Goal: Transaction & Acquisition: Book appointment/travel/reservation

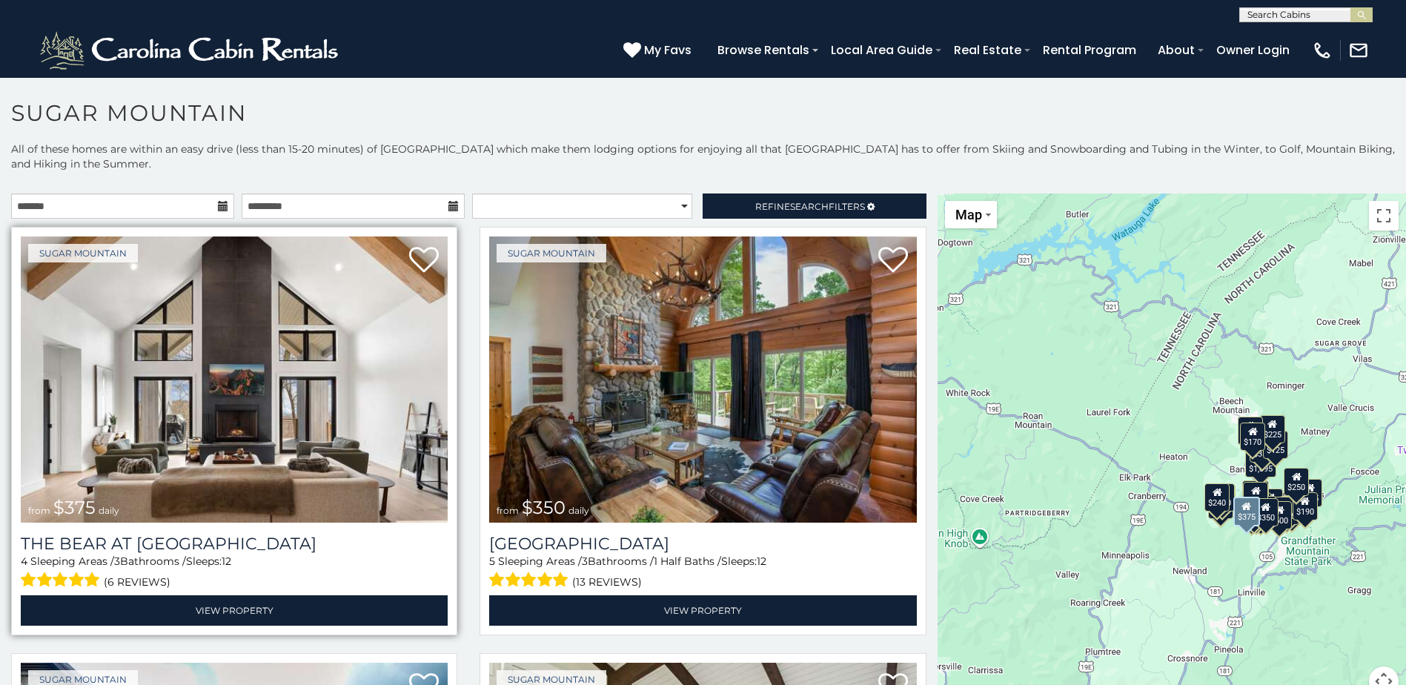
click at [288, 374] on img at bounding box center [234, 379] width 427 height 286
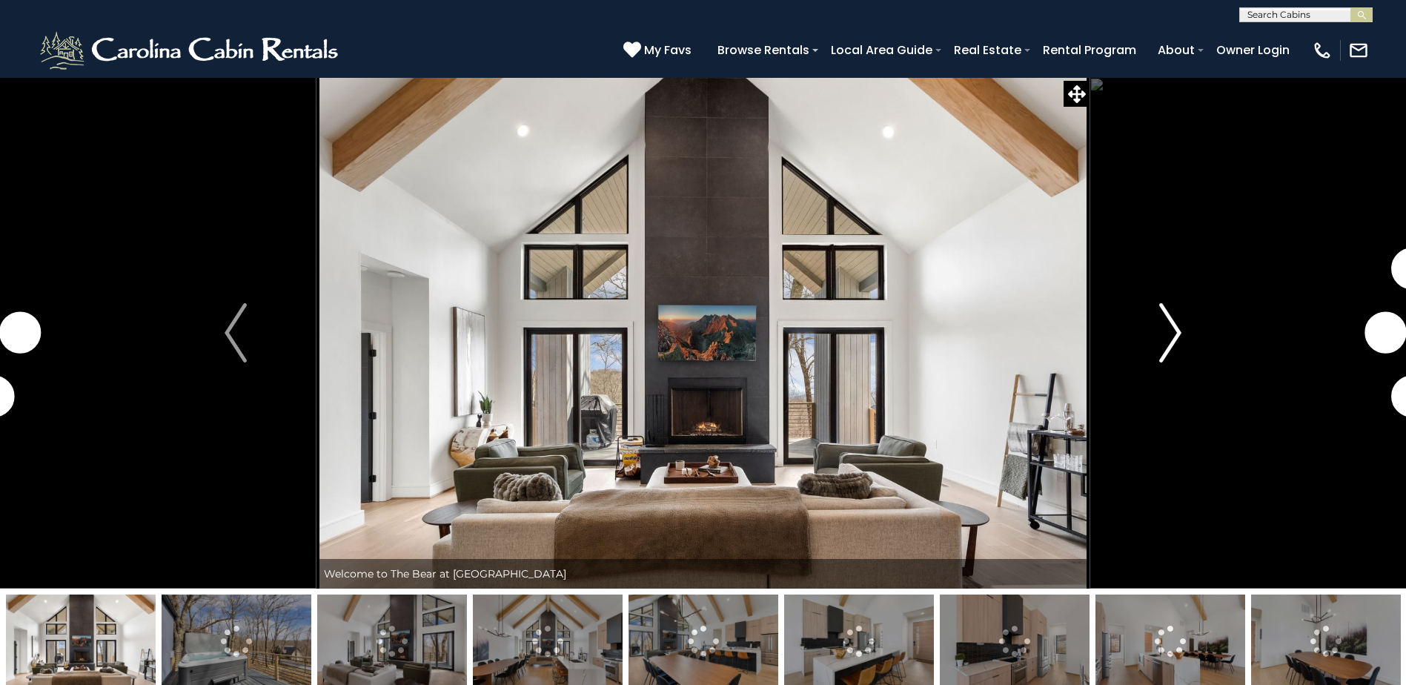
click at [1166, 333] on img "Next" at bounding box center [1170, 332] width 22 height 59
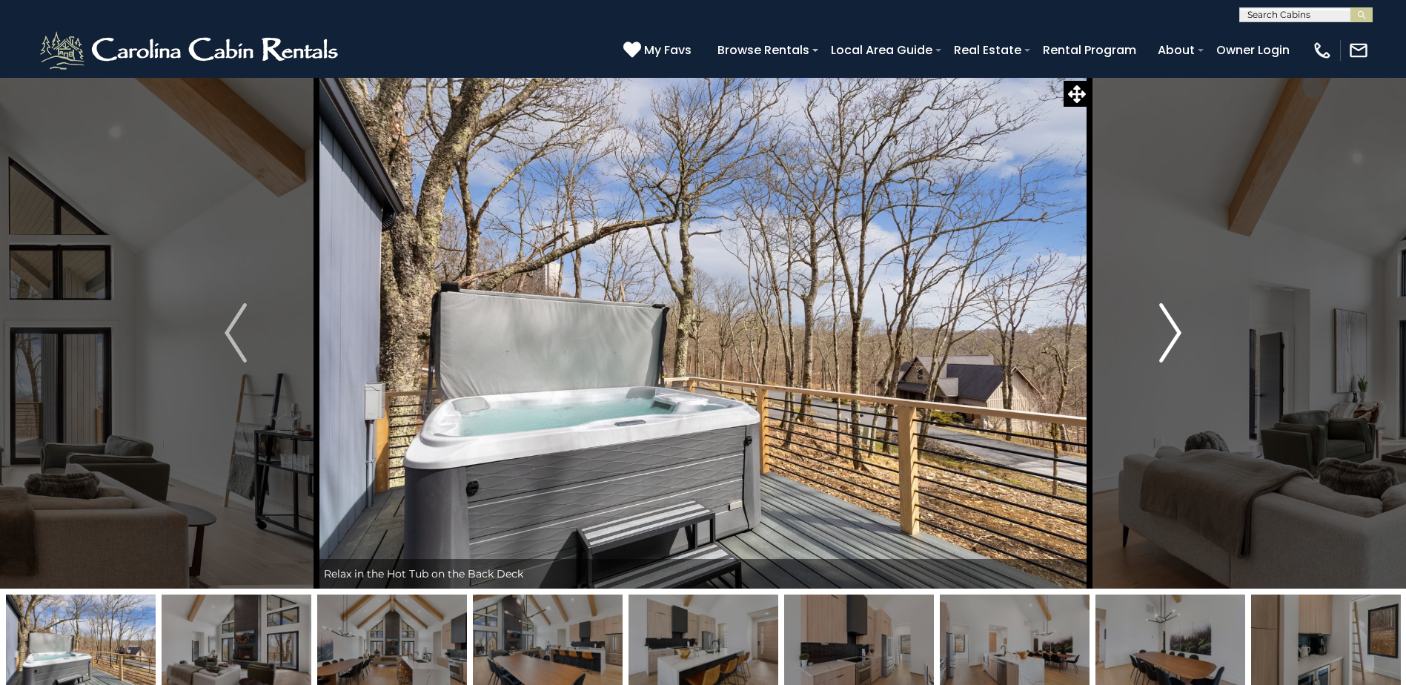
click at [1154, 334] on button "Next" at bounding box center [1171, 332] width 162 height 511
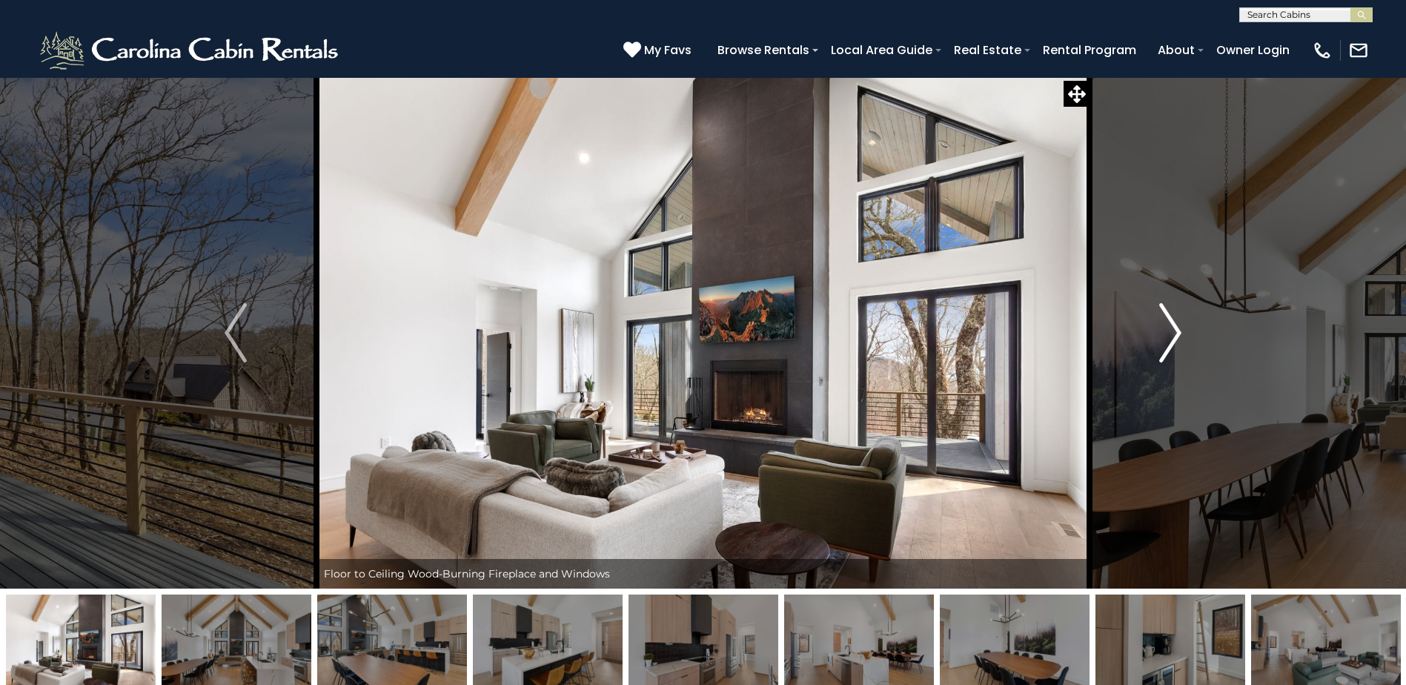
click at [1154, 334] on button "Next" at bounding box center [1171, 332] width 162 height 511
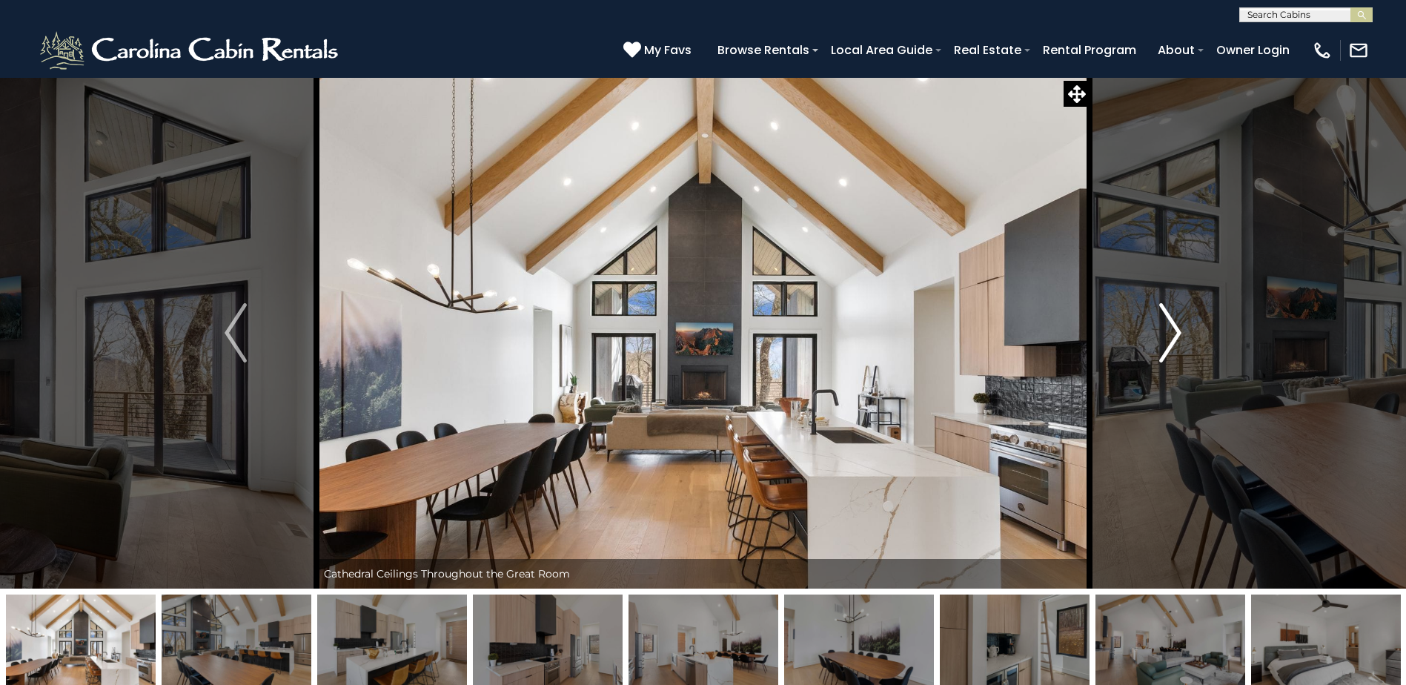
click at [1159, 335] on img "Next" at bounding box center [1170, 332] width 22 height 59
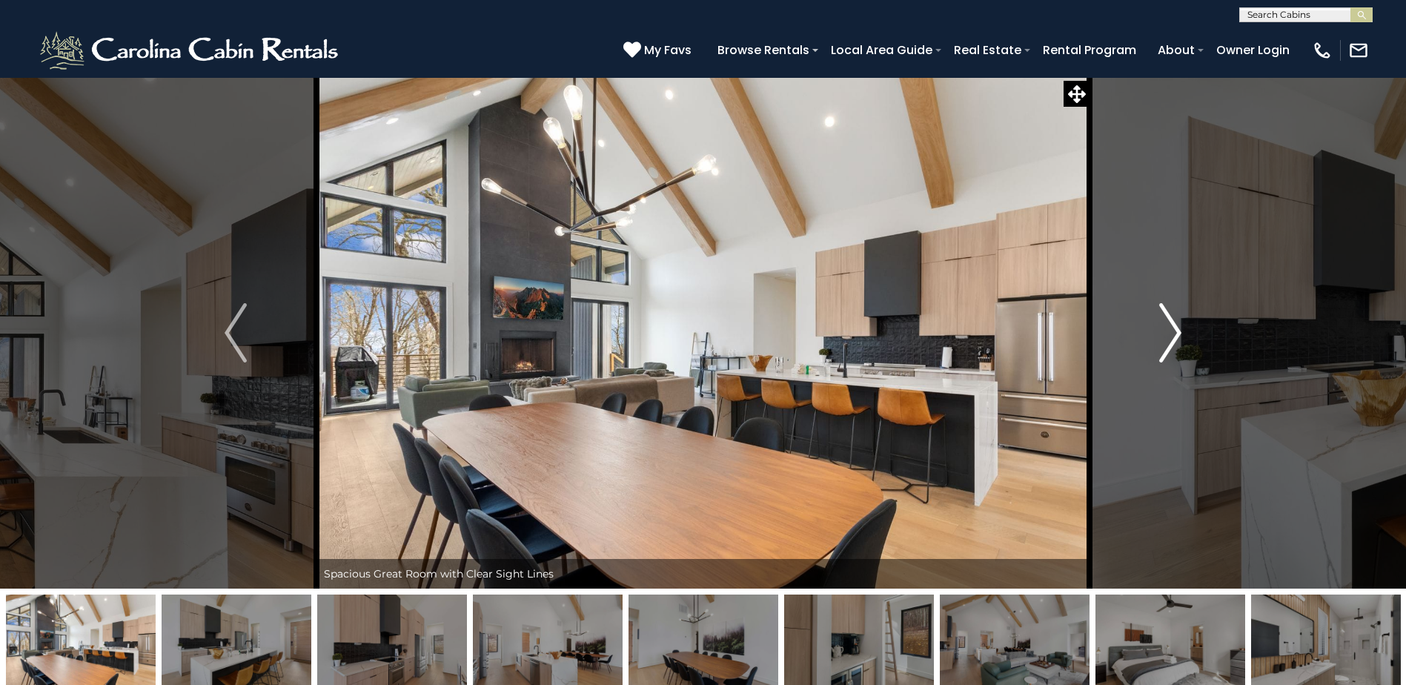
drag, startPoint x: 1159, startPoint y: 335, endPoint x: 1164, endPoint y: 341, distance: 8.4
click at [1161, 335] on img "Next" at bounding box center [1170, 332] width 22 height 59
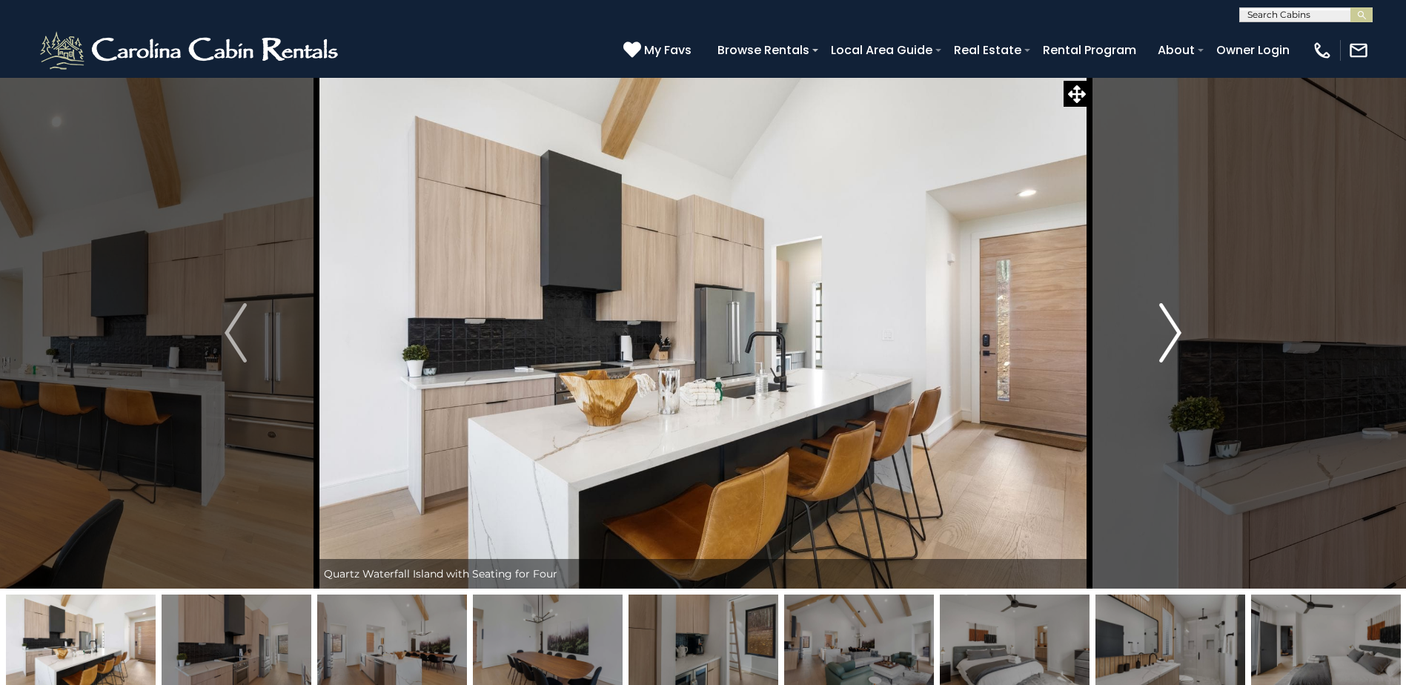
click at [1177, 353] on img "Next" at bounding box center [1170, 332] width 22 height 59
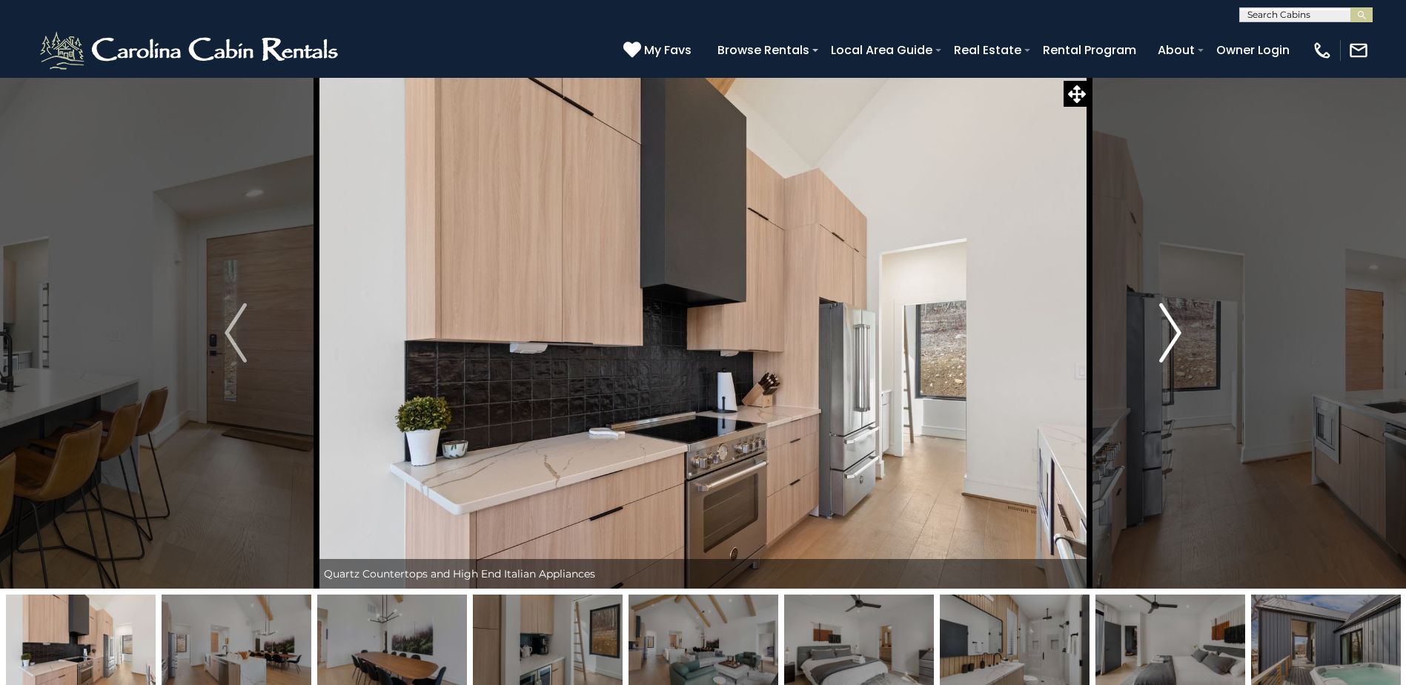
click at [1183, 354] on button "Next" at bounding box center [1171, 332] width 162 height 511
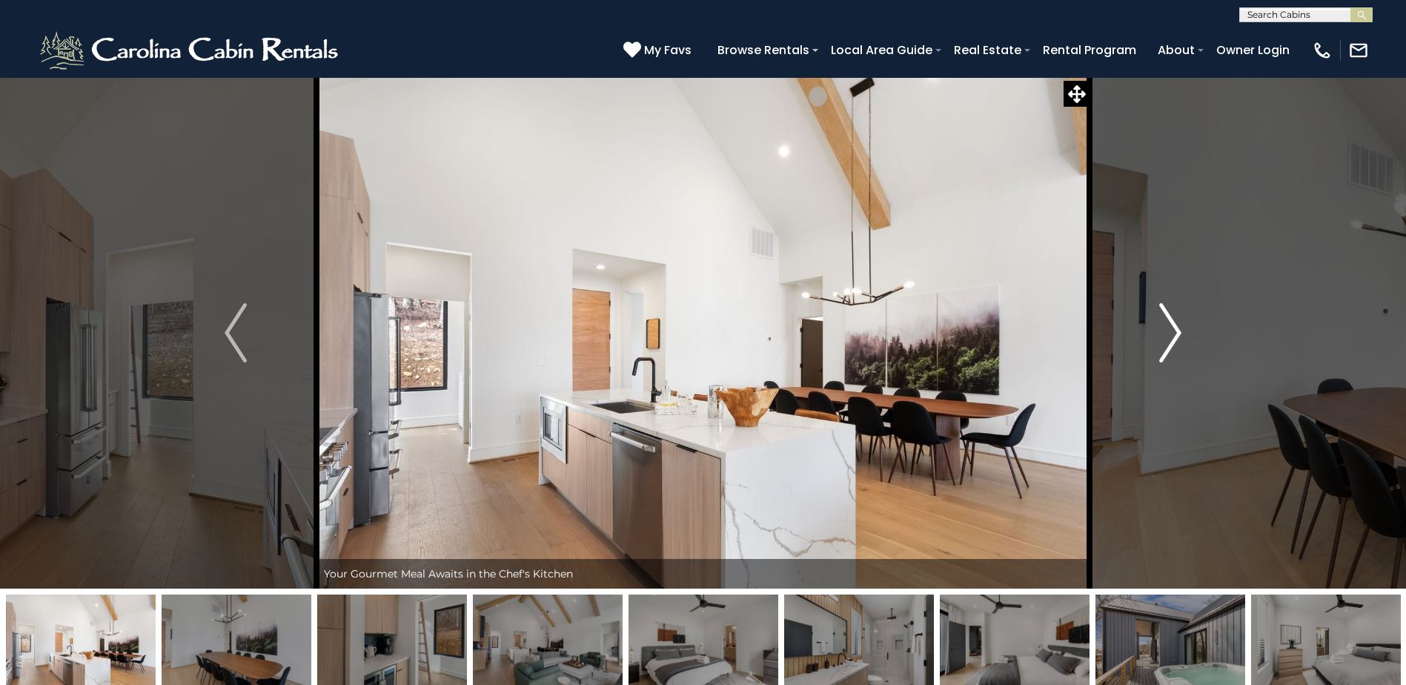
click at [1183, 354] on button "Next" at bounding box center [1171, 332] width 162 height 511
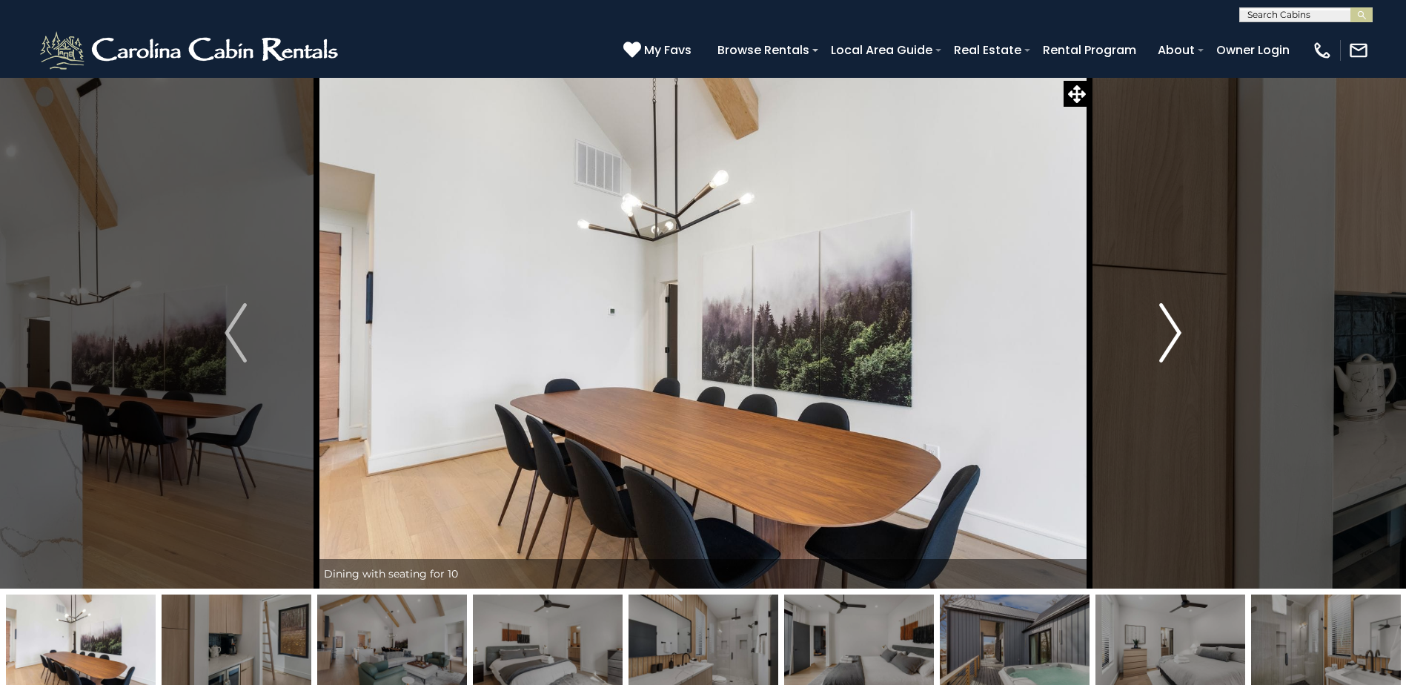
click at [1184, 354] on button "Next" at bounding box center [1171, 332] width 162 height 511
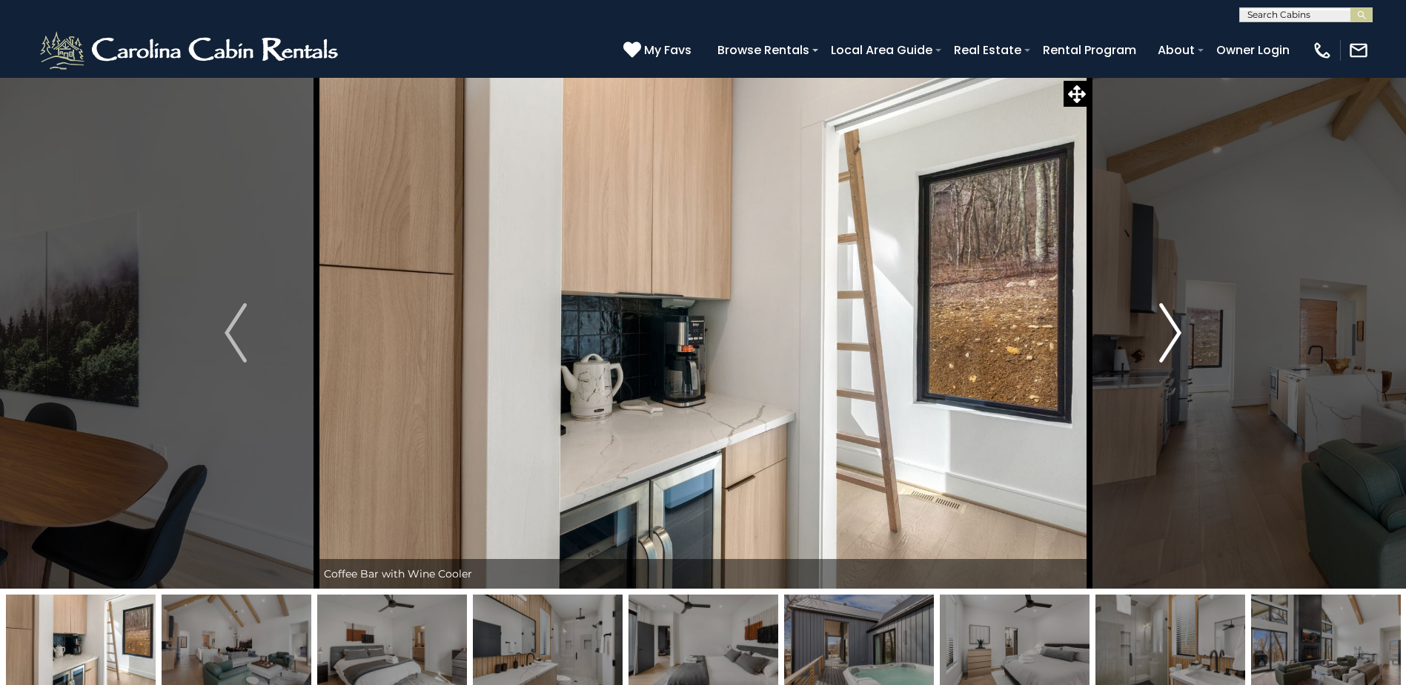
click at [1184, 354] on button "Next" at bounding box center [1171, 332] width 162 height 511
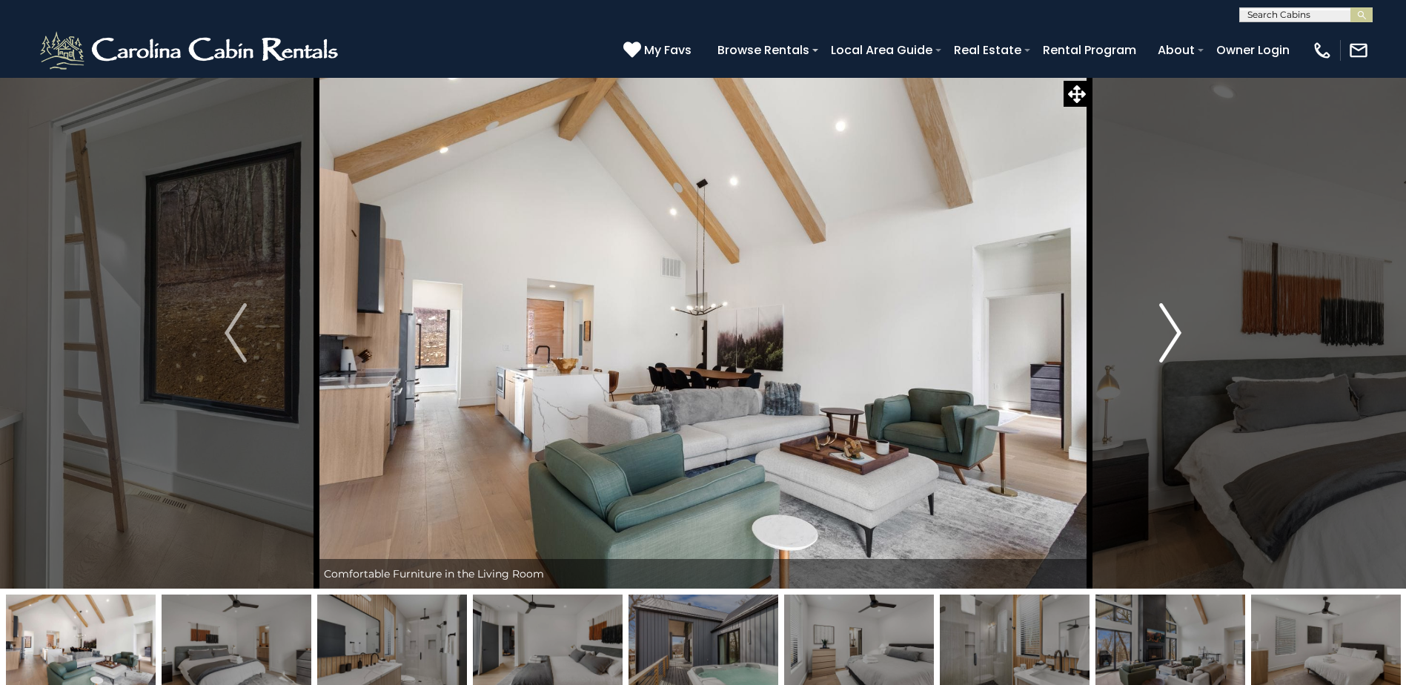
click at [1184, 354] on button "Next" at bounding box center [1171, 332] width 162 height 511
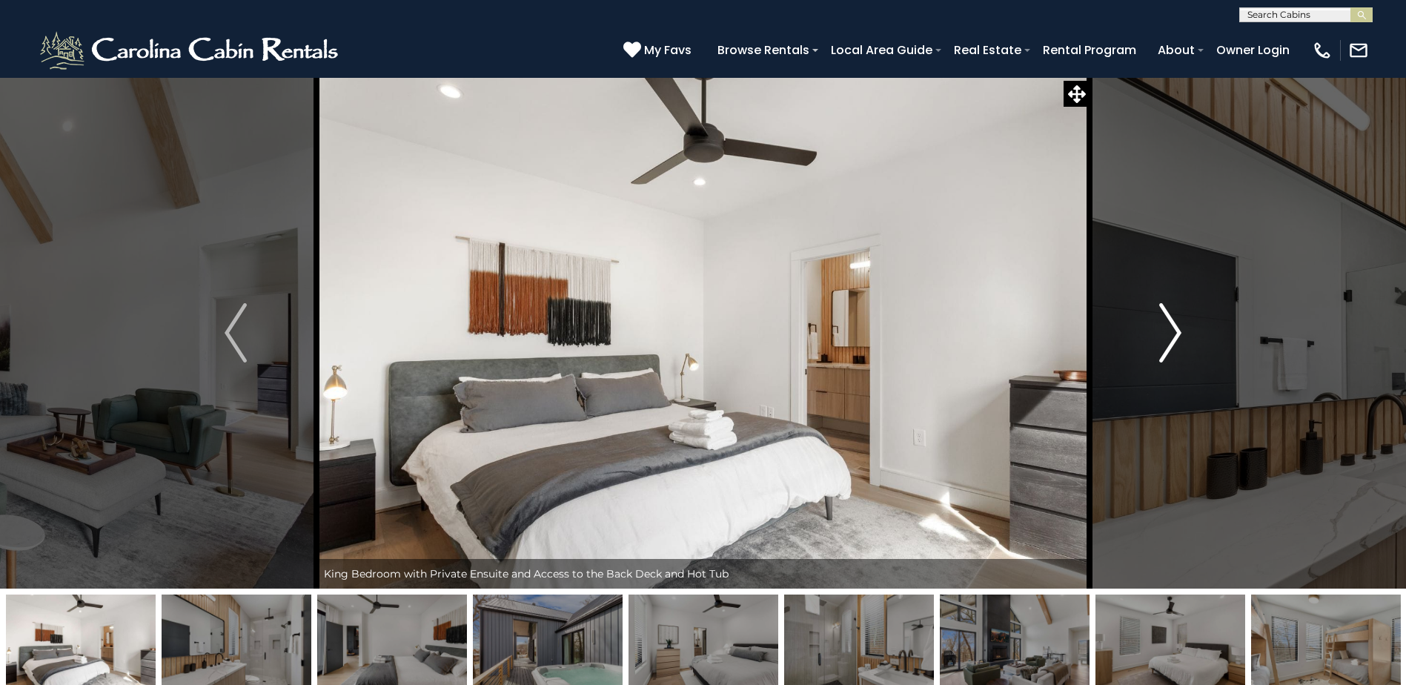
click at [1184, 354] on button "Next" at bounding box center [1171, 332] width 162 height 511
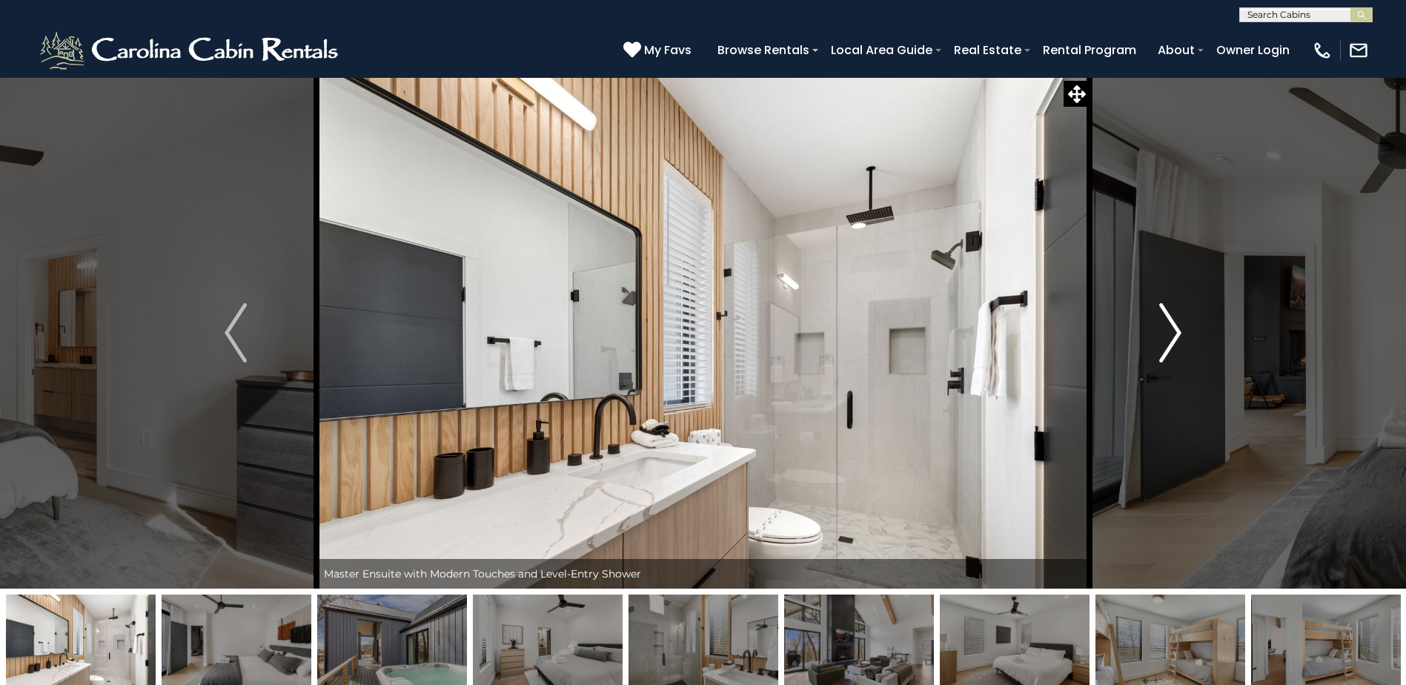
click at [1184, 354] on button "Next" at bounding box center [1171, 332] width 162 height 511
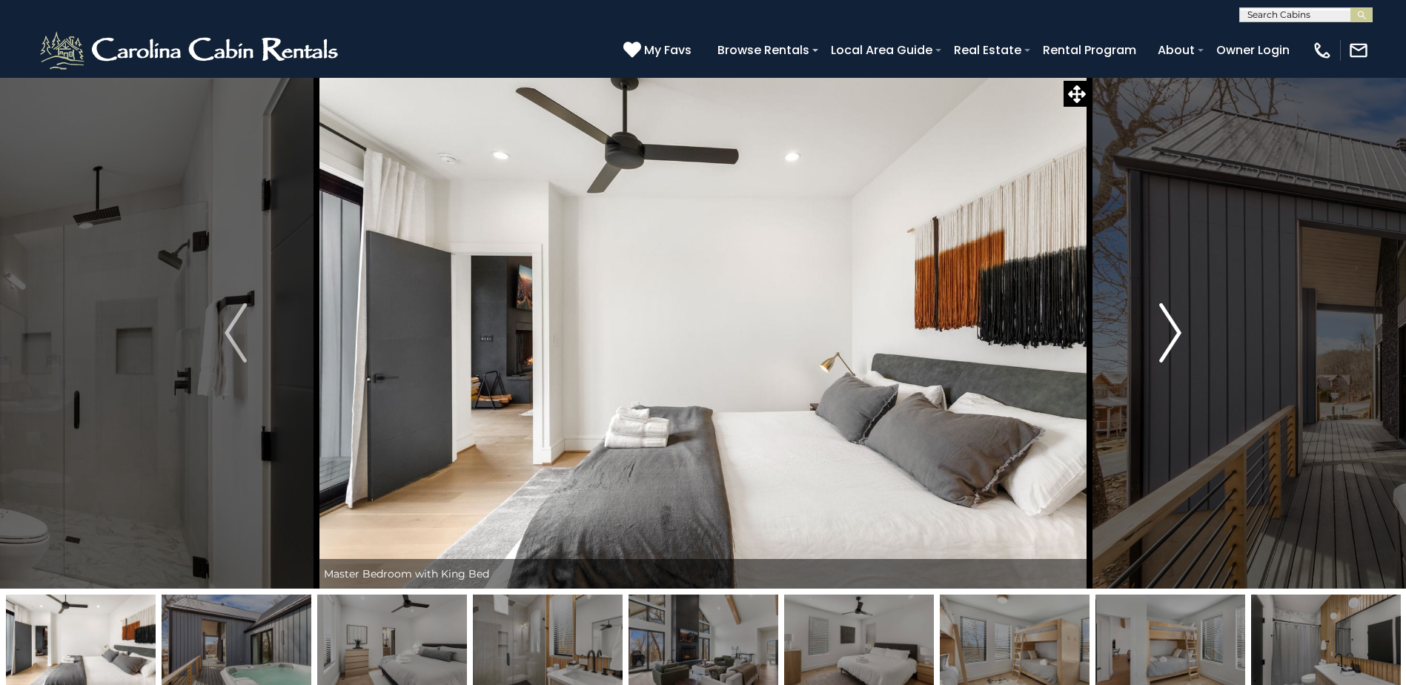
click at [1184, 354] on button "Next" at bounding box center [1171, 332] width 162 height 511
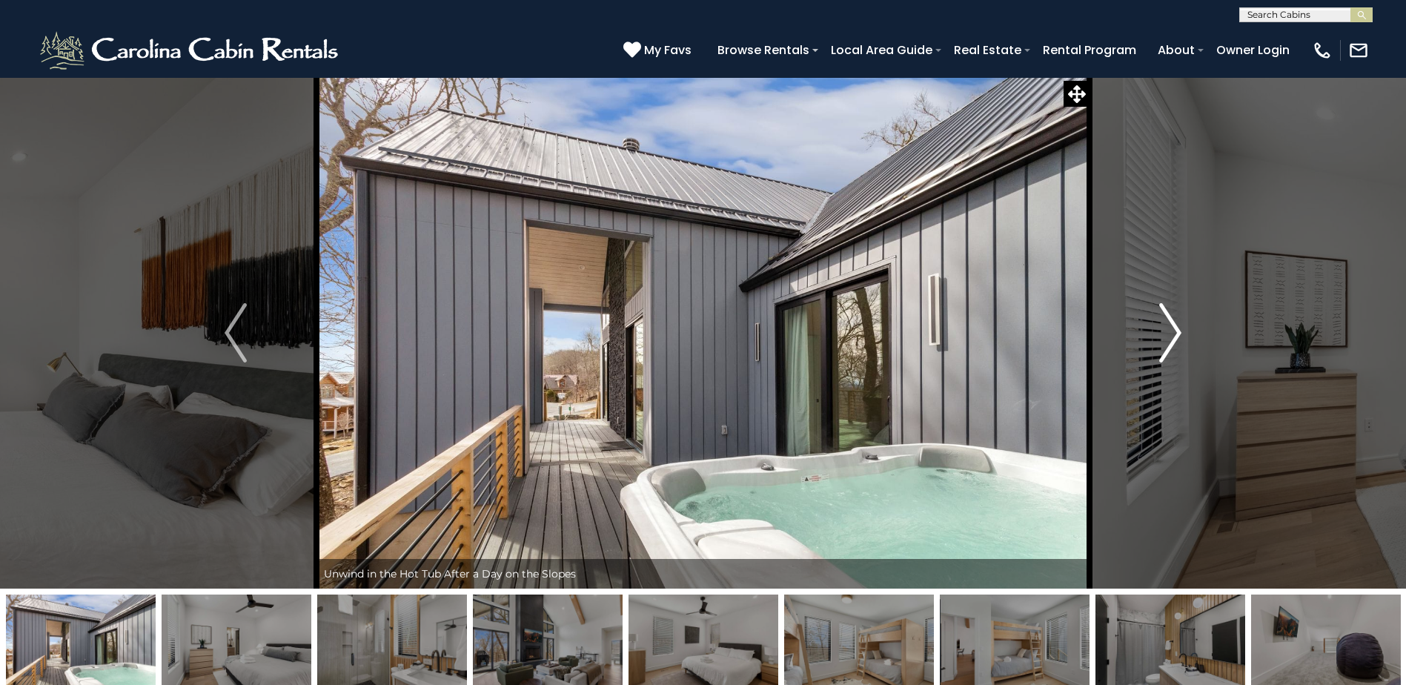
click at [1184, 350] on button "Next" at bounding box center [1171, 332] width 162 height 511
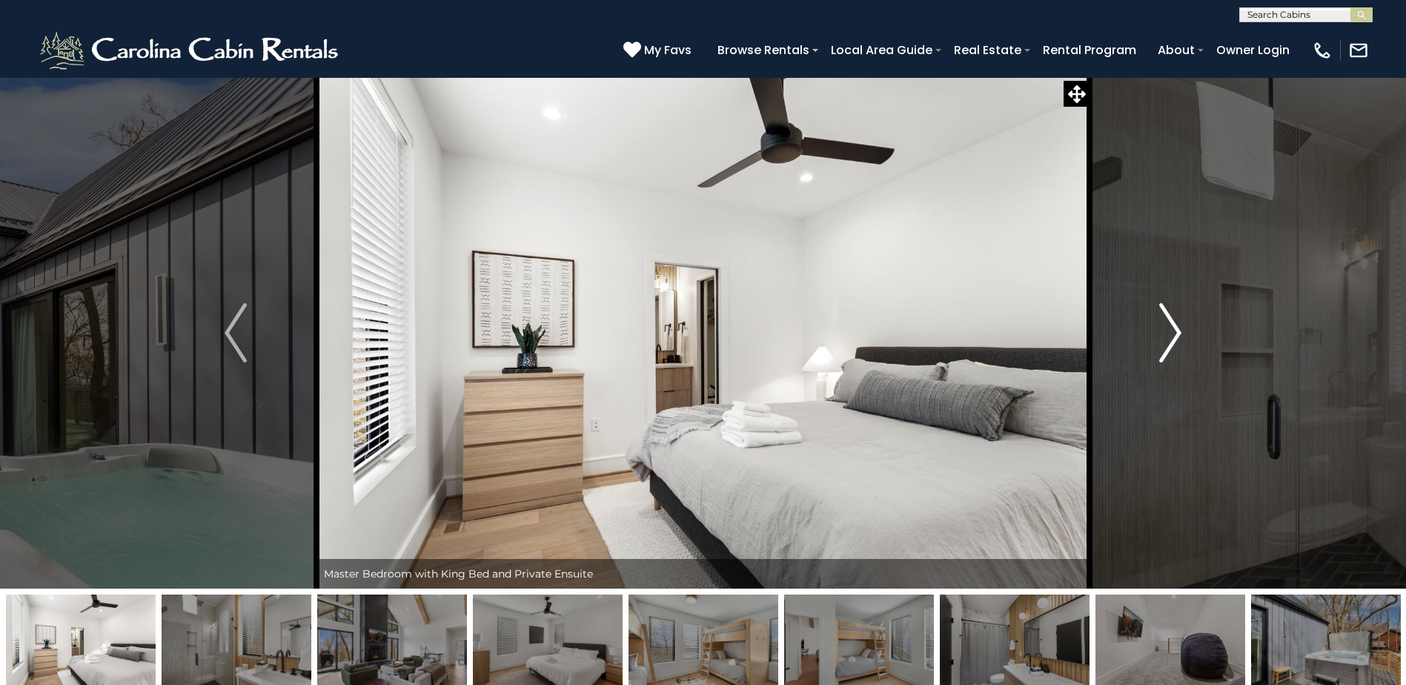
click at [1183, 350] on button "Next" at bounding box center [1171, 332] width 162 height 511
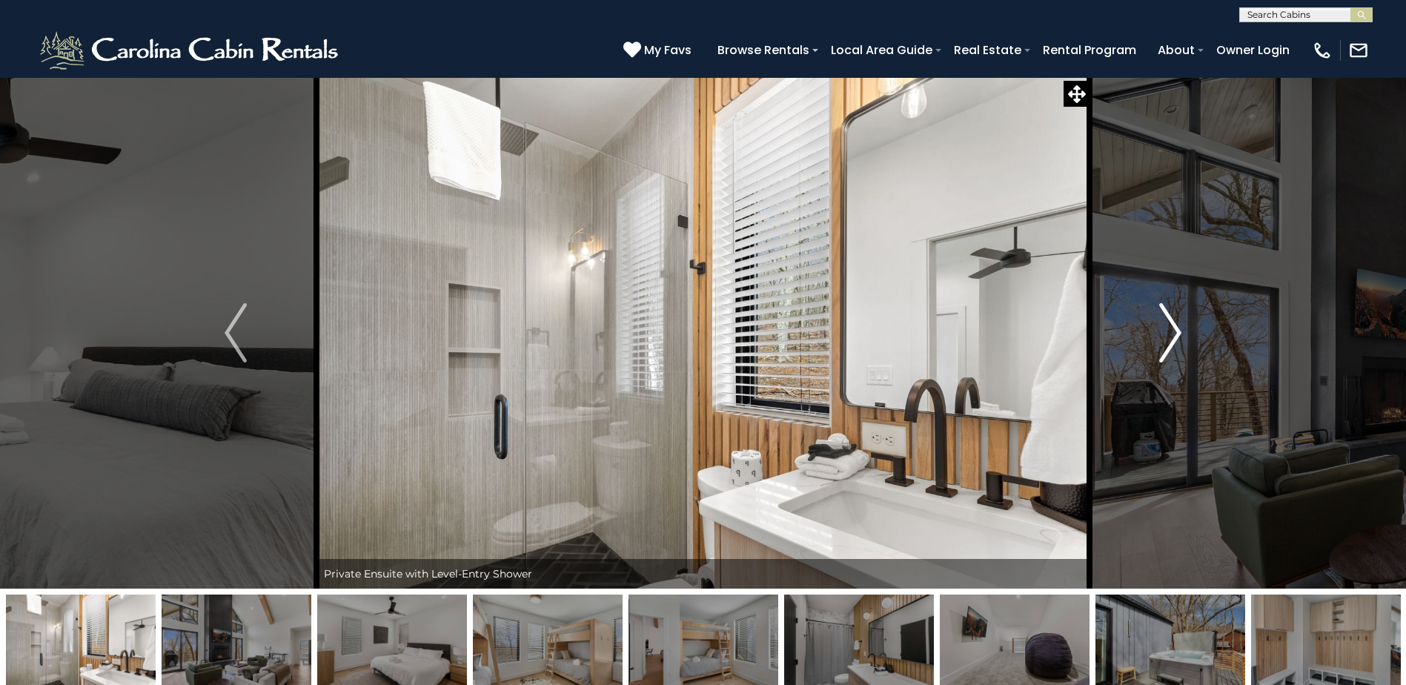
click at [1183, 350] on button "Next" at bounding box center [1171, 332] width 162 height 511
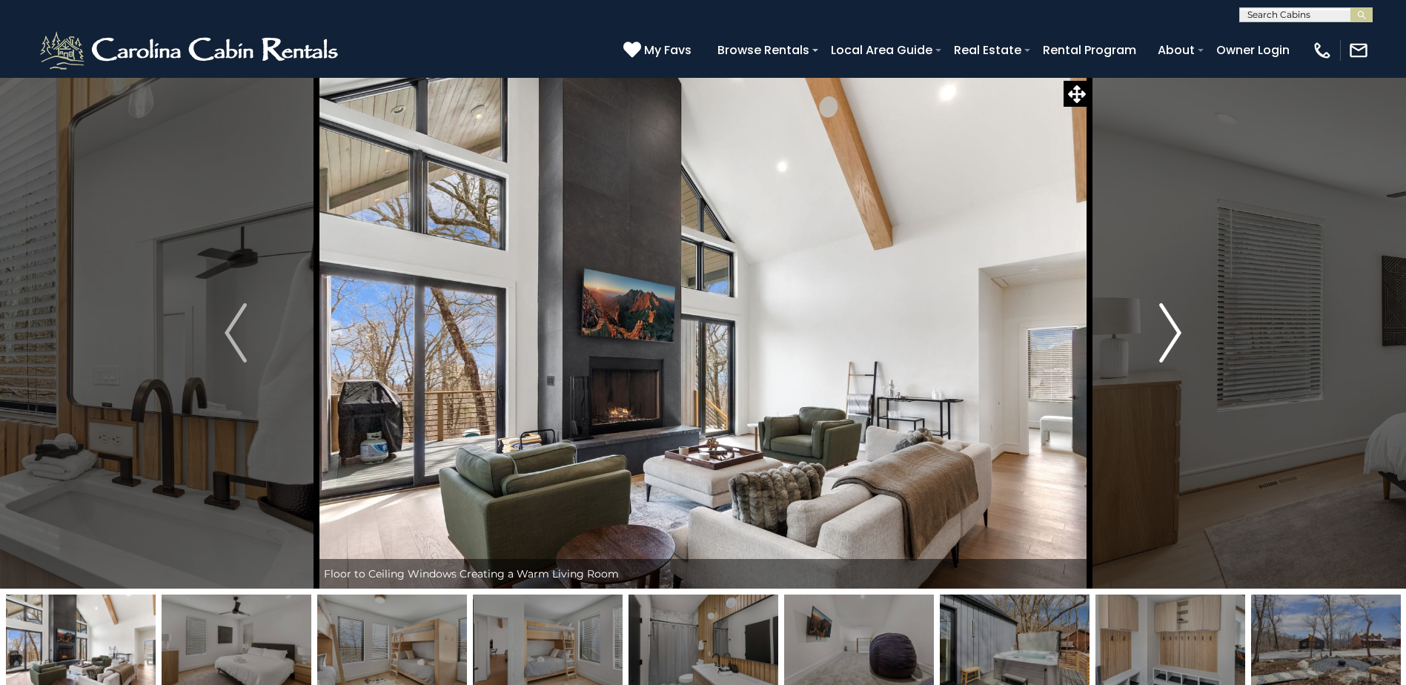
click at [1185, 360] on button "Next" at bounding box center [1171, 332] width 162 height 511
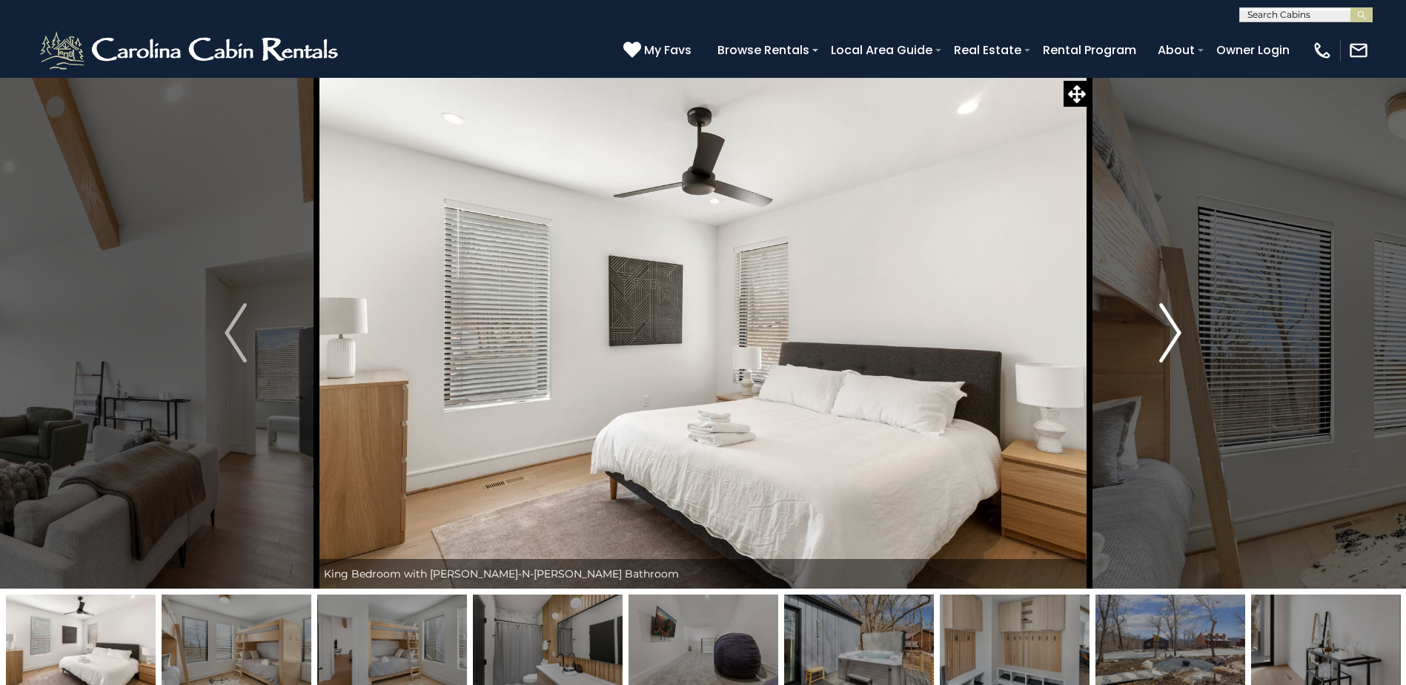
click at [1178, 356] on img "Next" at bounding box center [1170, 332] width 22 height 59
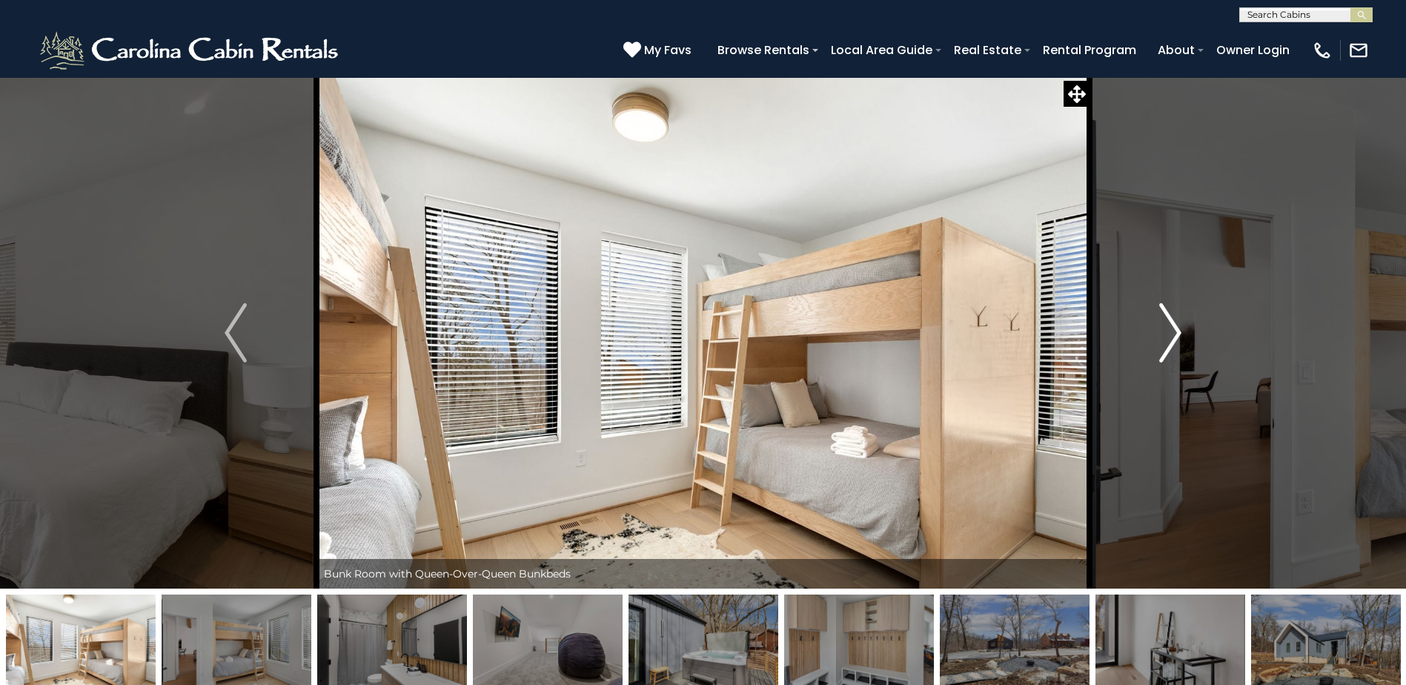
click at [1153, 333] on button "Next" at bounding box center [1171, 332] width 162 height 511
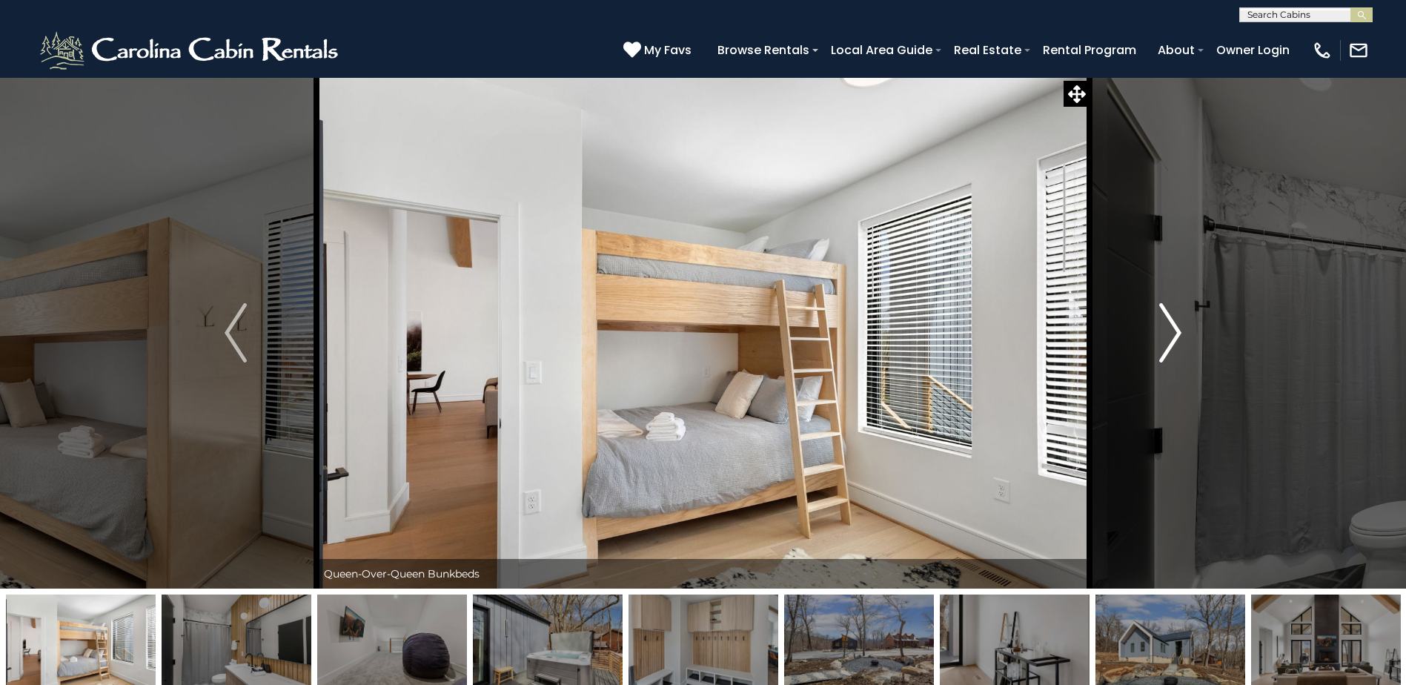
click at [1153, 333] on button "Next" at bounding box center [1171, 332] width 162 height 511
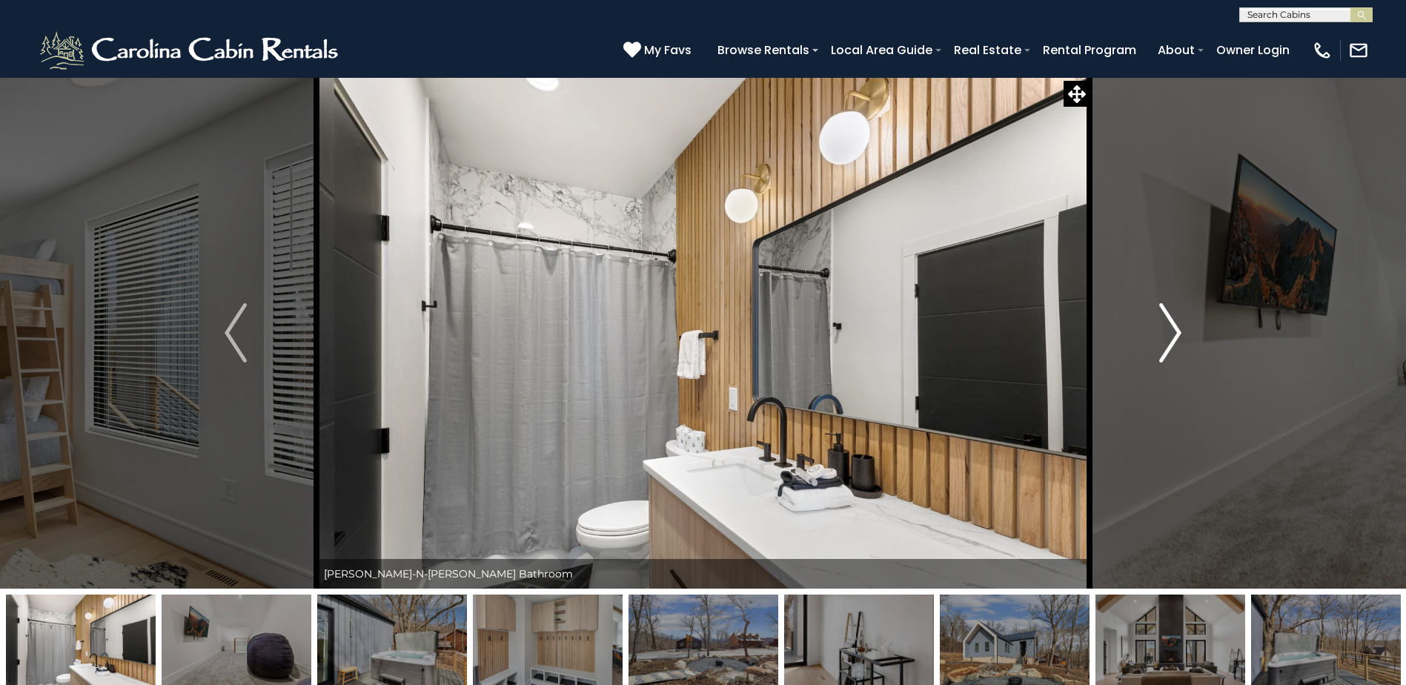
click at [1156, 334] on button "Next" at bounding box center [1171, 332] width 162 height 511
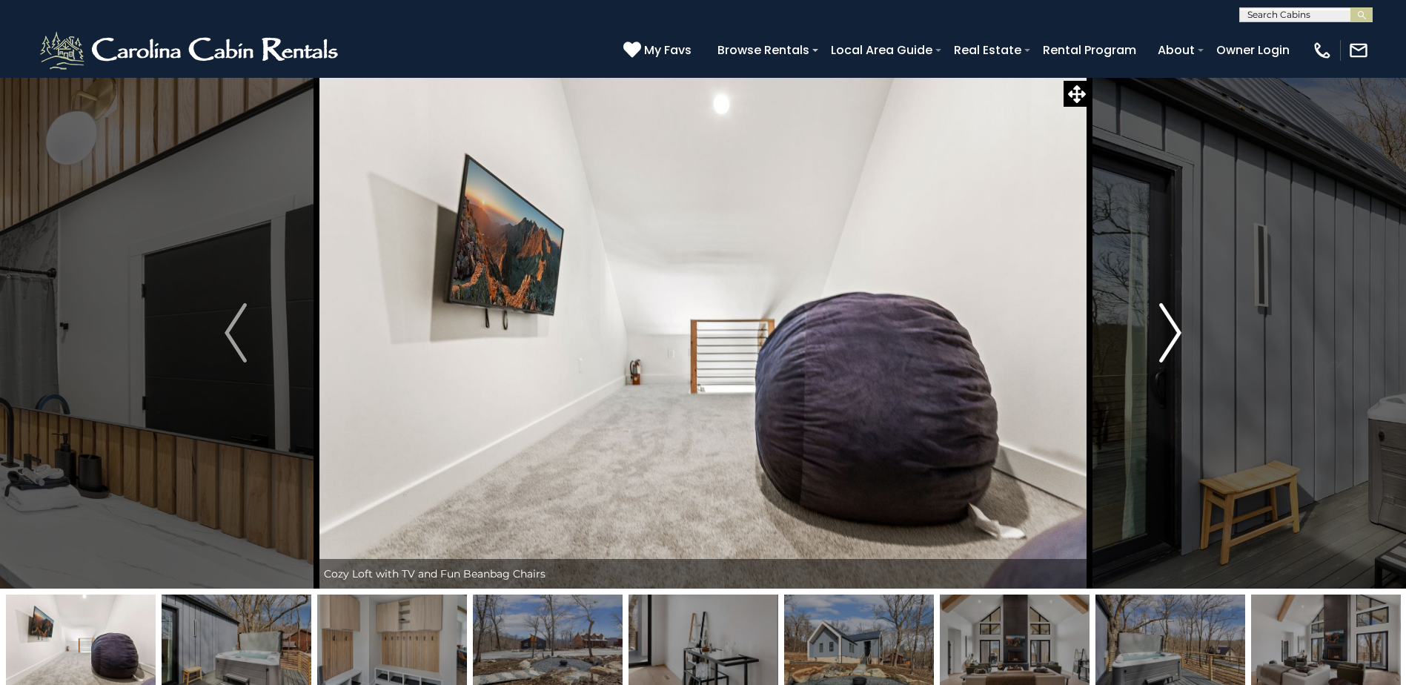
click at [1156, 334] on button "Next" at bounding box center [1171, 332] width 162 height 511
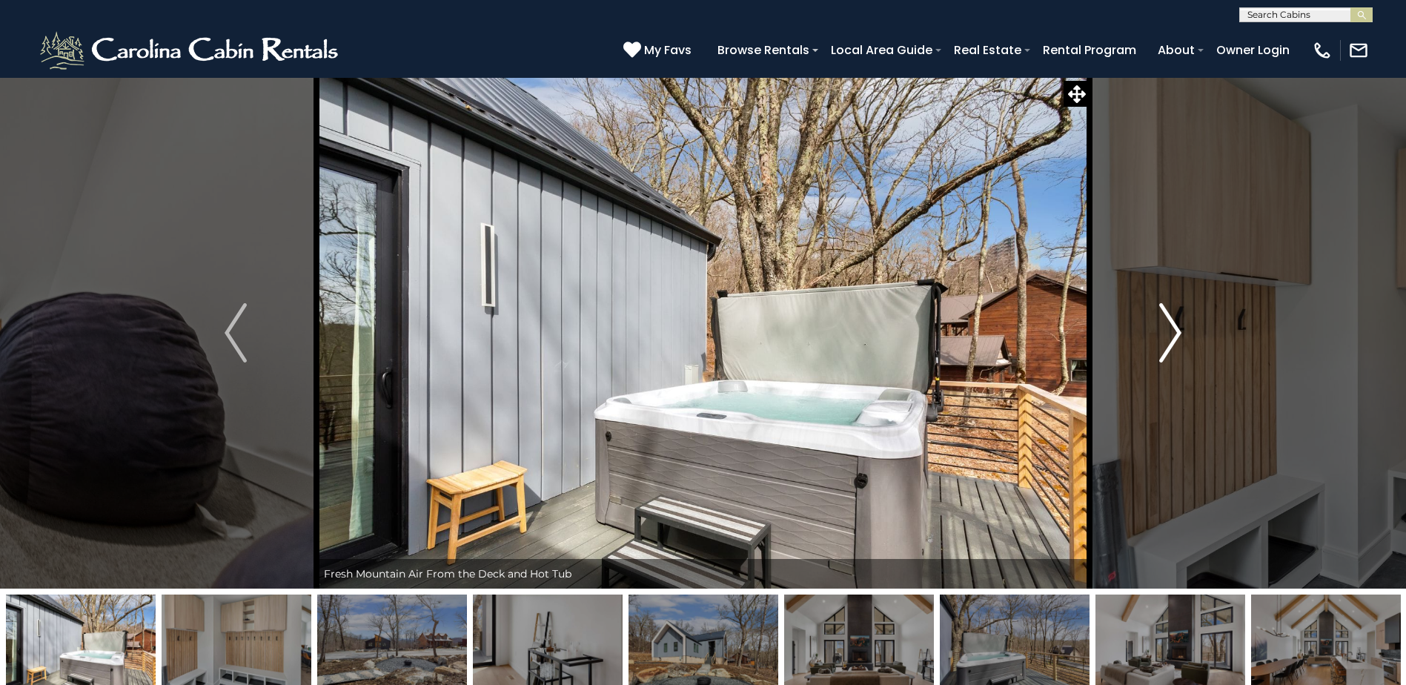
click at [1156, 334] on button "Next" at bounding box center [1171, 332] width 162 height 511
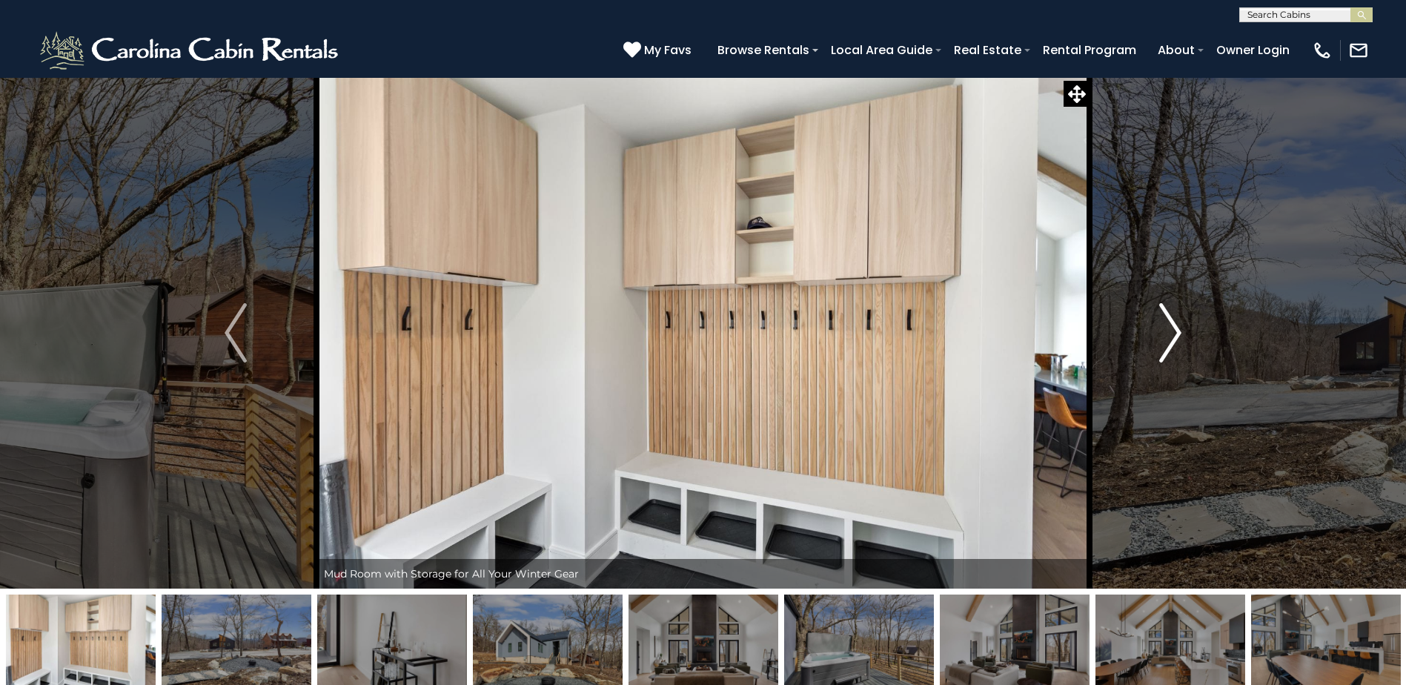
click at [1156, 334] on button "Next" at bounding box center [1171, 332] width 162 height 511
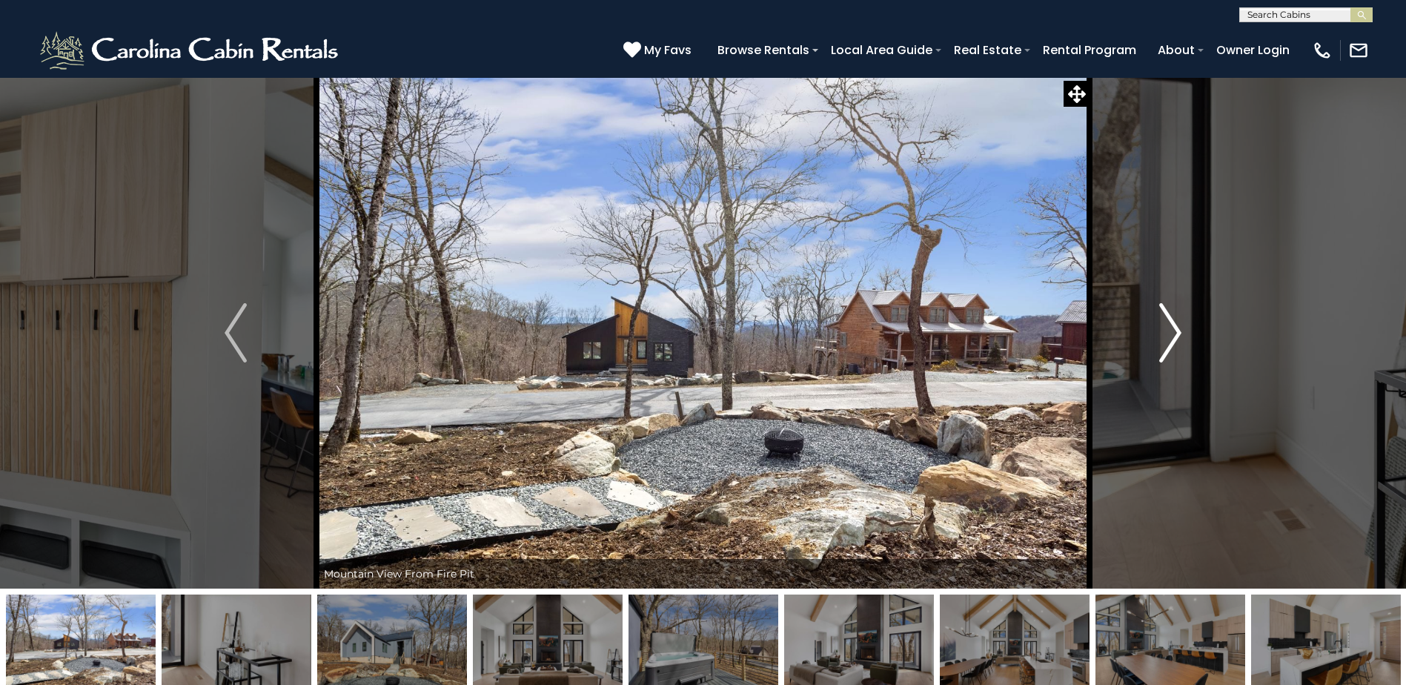
click at [1167, 323] on img "Next" at bounding box center [1170, 332] width 22 height 59
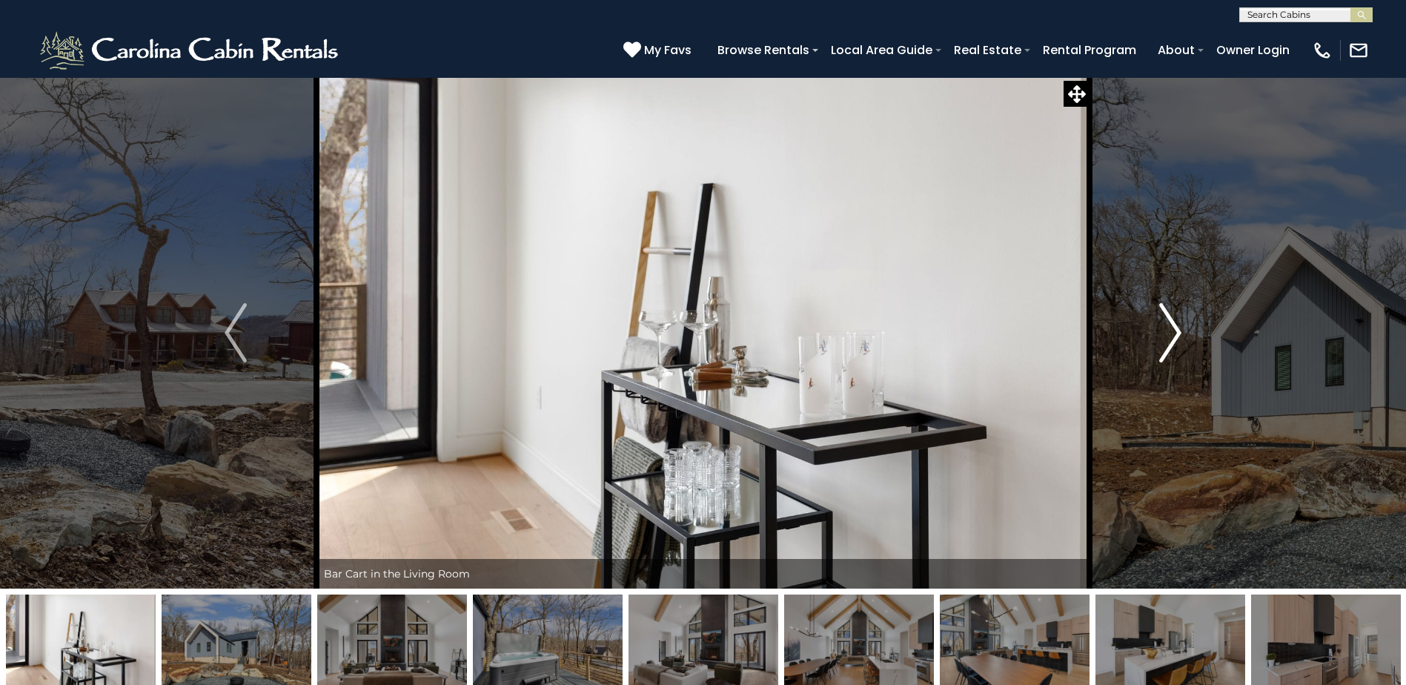
click at [1157, 338] on button "Next" at bounding box center [1171, 332] width 162 height 511
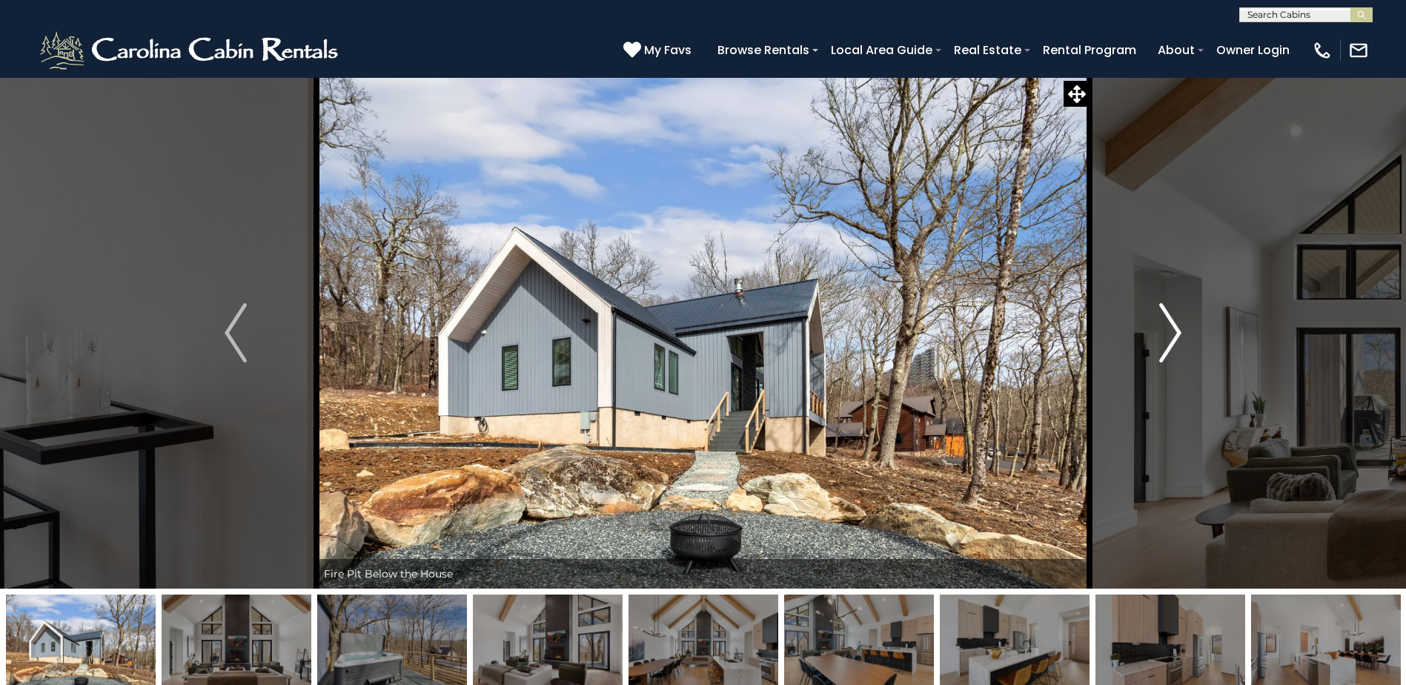
click at [1157, 338] on button "Next" at bounding box center [1171, 332] width 162 height 511
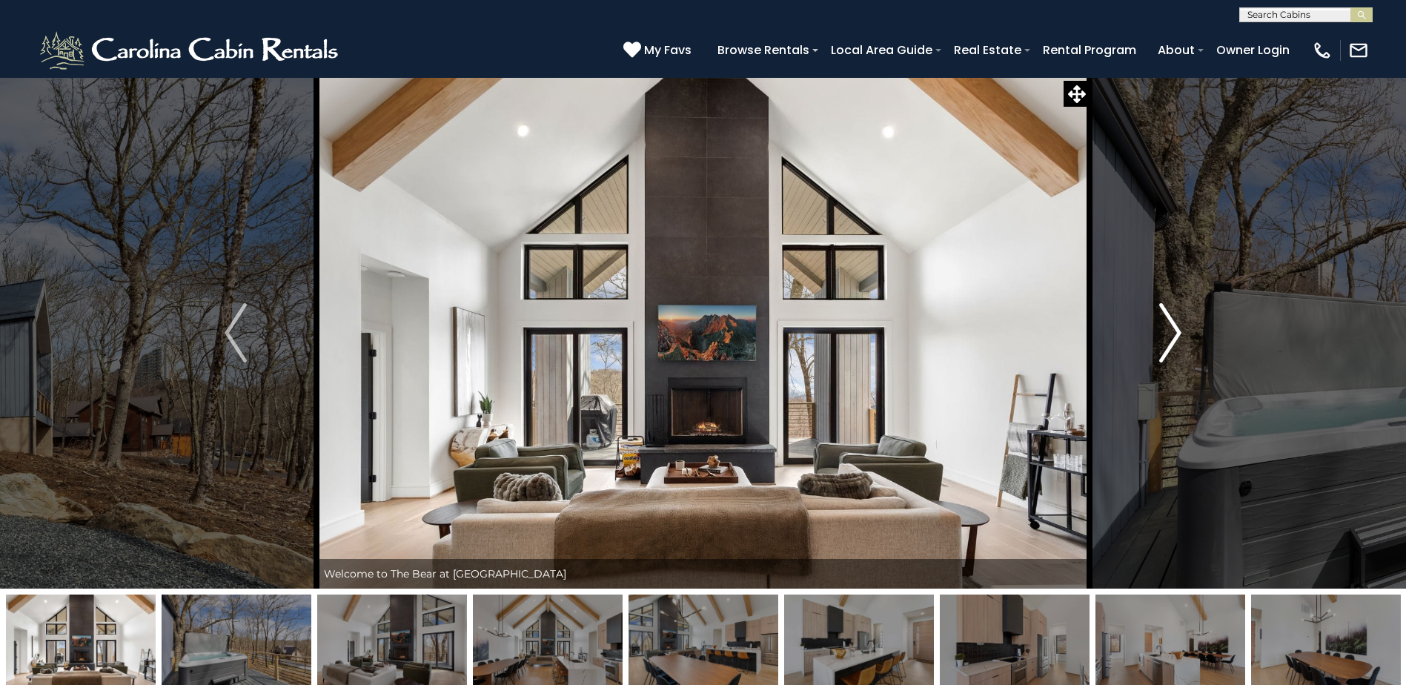
click at [1169, 337] on img "Next" at bounding box center [1170, 332] width 22 height 59
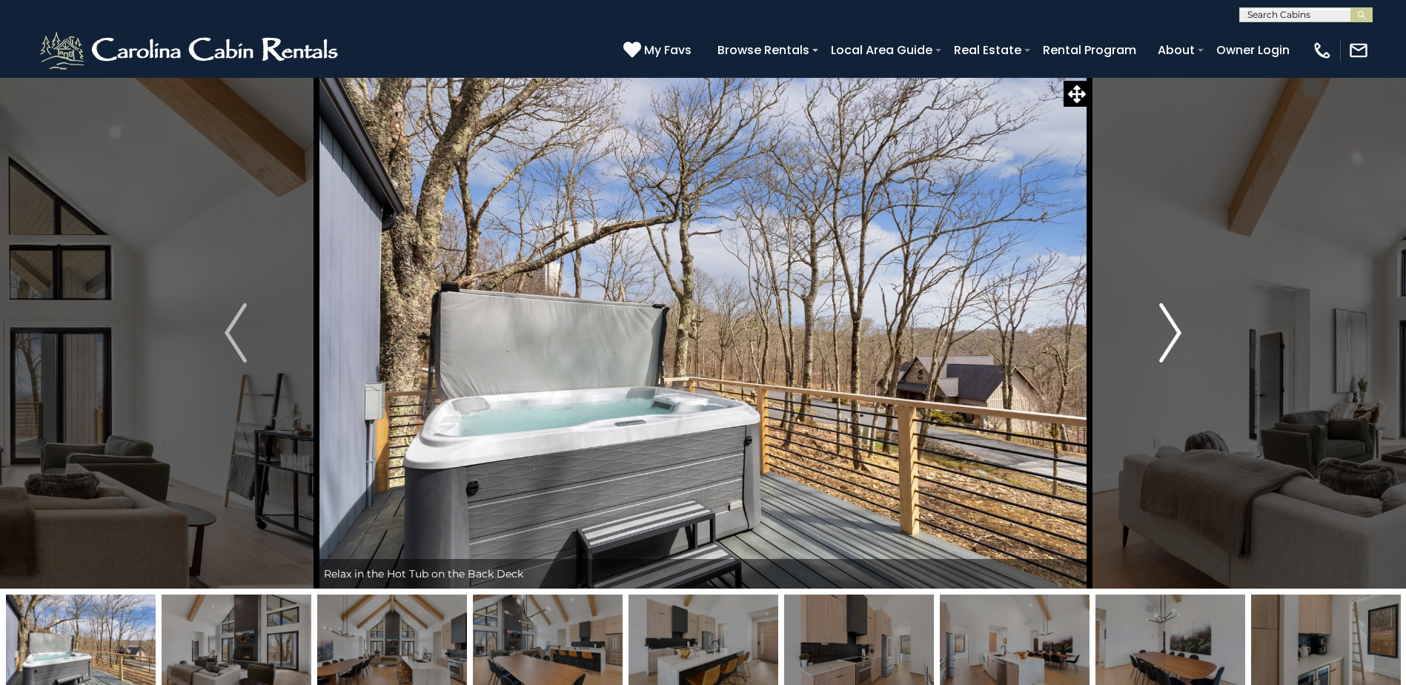
click at [1162, 337] on img "Next" at bounding box center [1170, 332] width 22 height 59
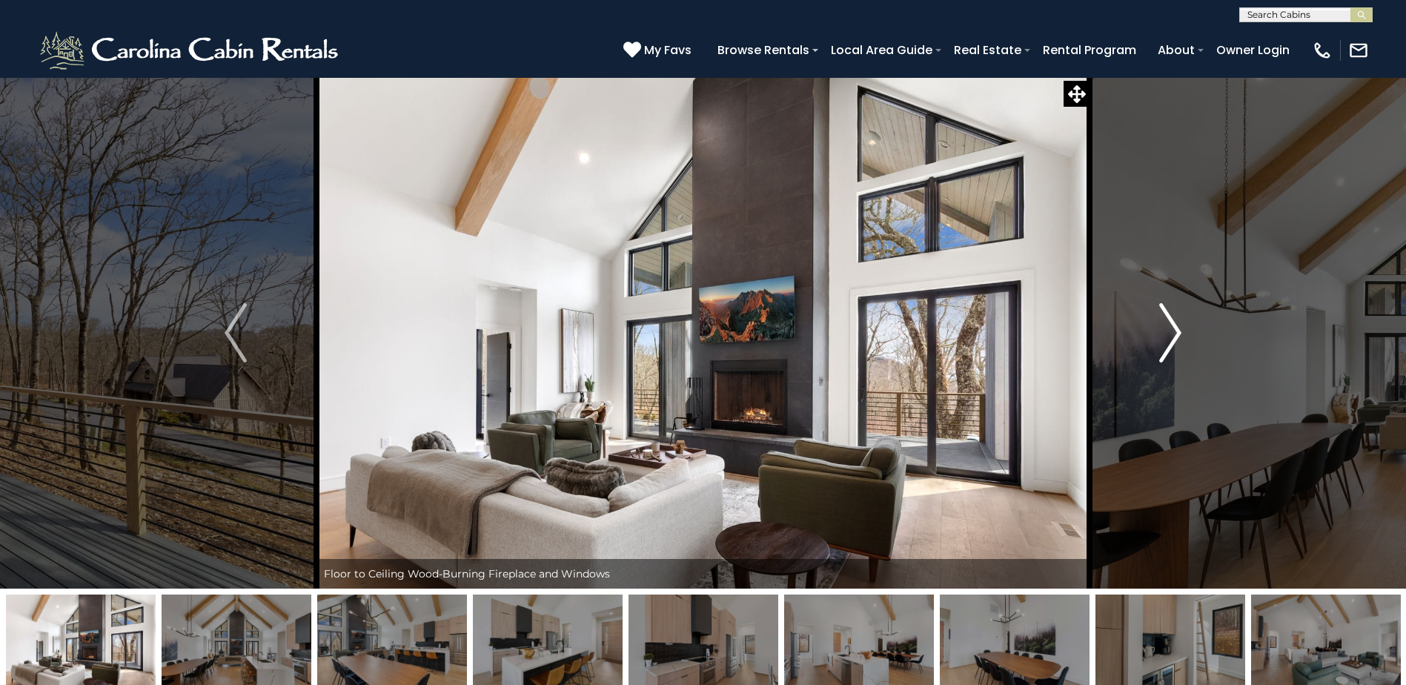
click at [1162, 337] on img "Next" at bounding box center [1170, 332] width 22 height 59
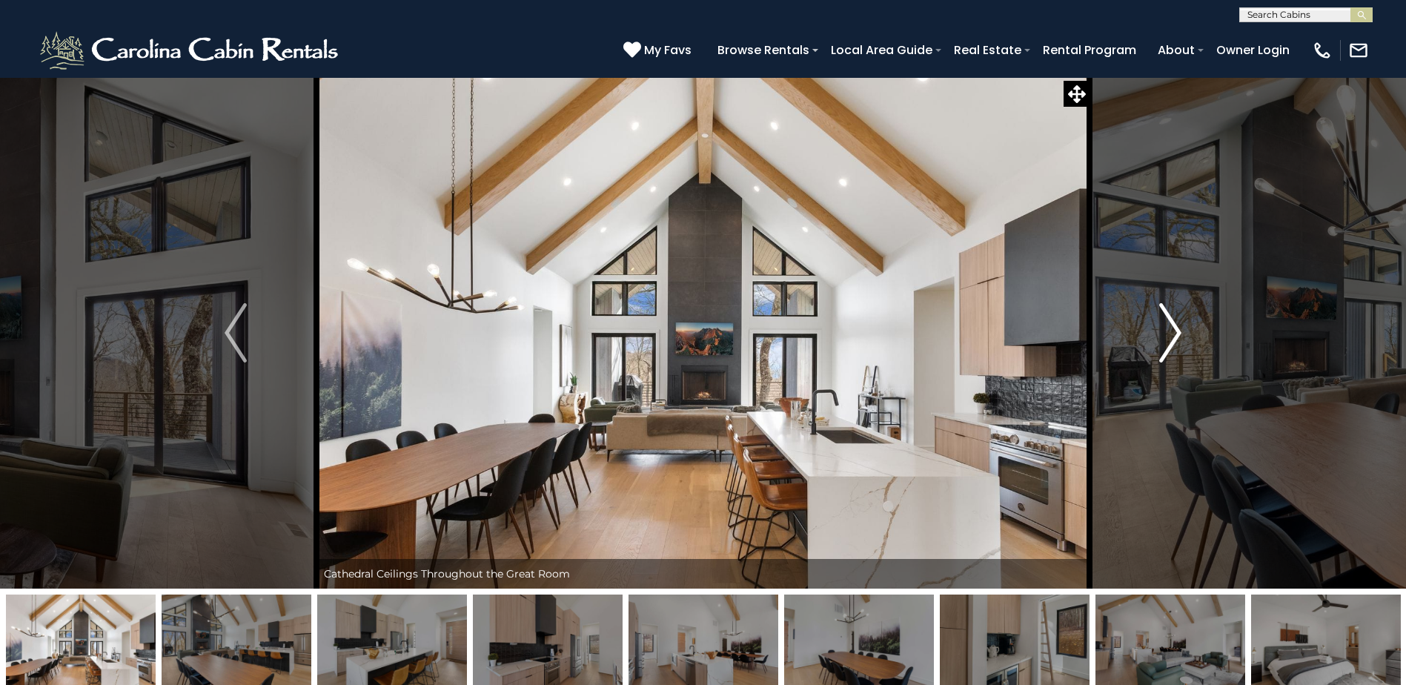
click at [1162, 337] on img "Next" at bounding box center [1170, 332] width 22 height 59
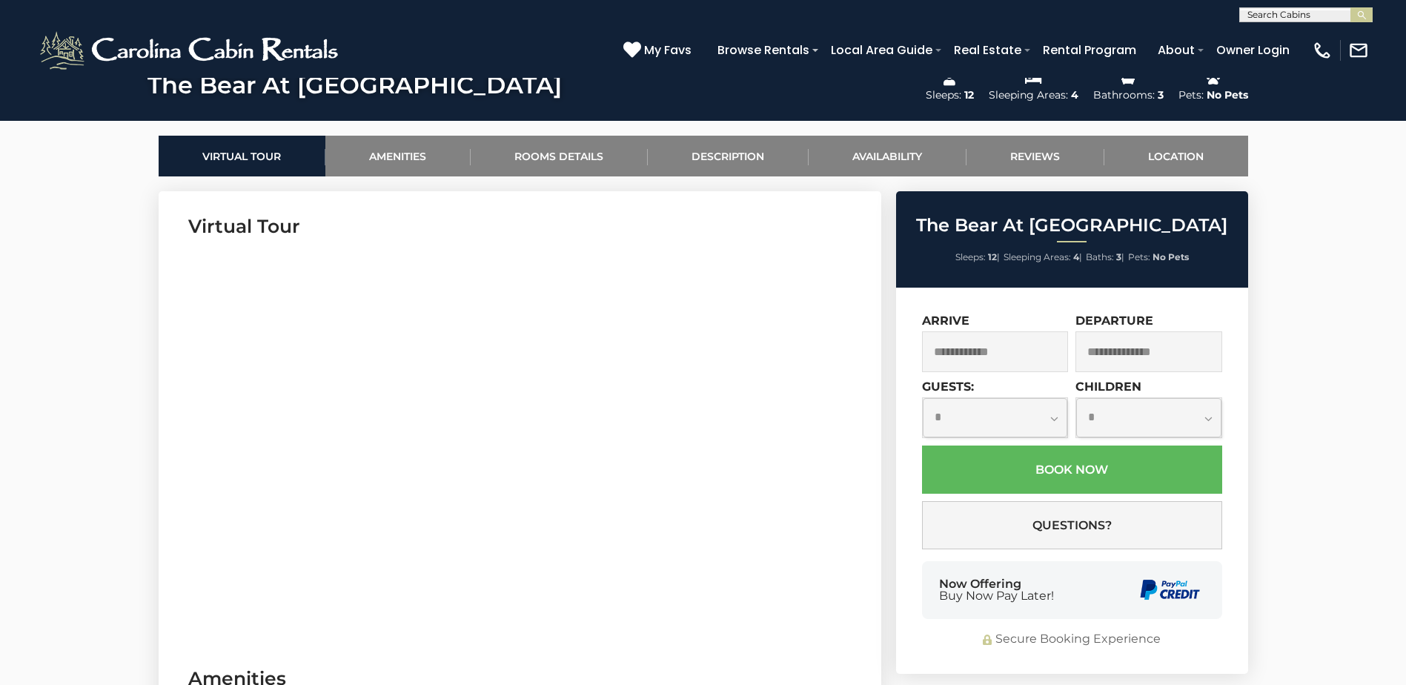
scroll to position [723, 0]
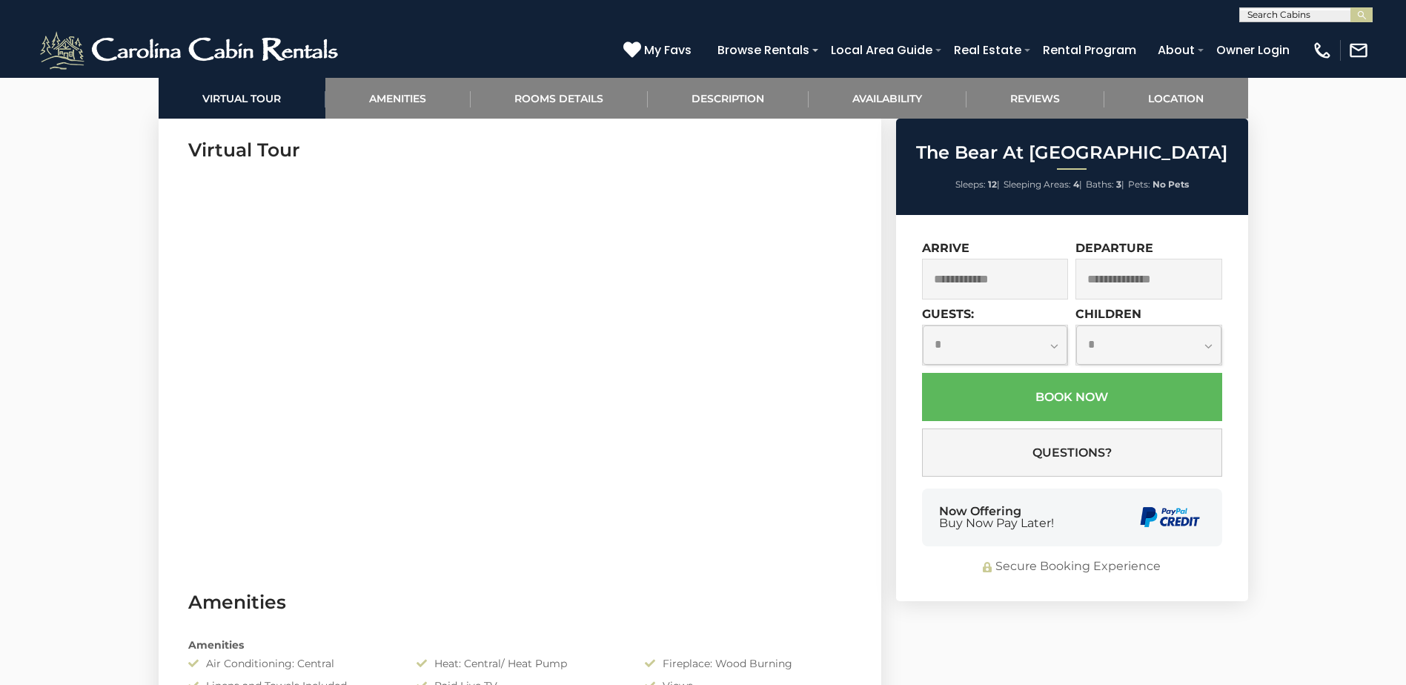
click at [1033, 353] on select "**********" at bounding box center [995, 344] width 145 height 39
click at [923, 325] on select "**********" at bounding box center [995, 344] width 145 height 39
click at [997, 341] on select "**********" at bounding box center [995, 344] width 145 height 39
select select "*"
click at [923, 325] on select "**********" at bounding box center [995, 344] width 145 height 39
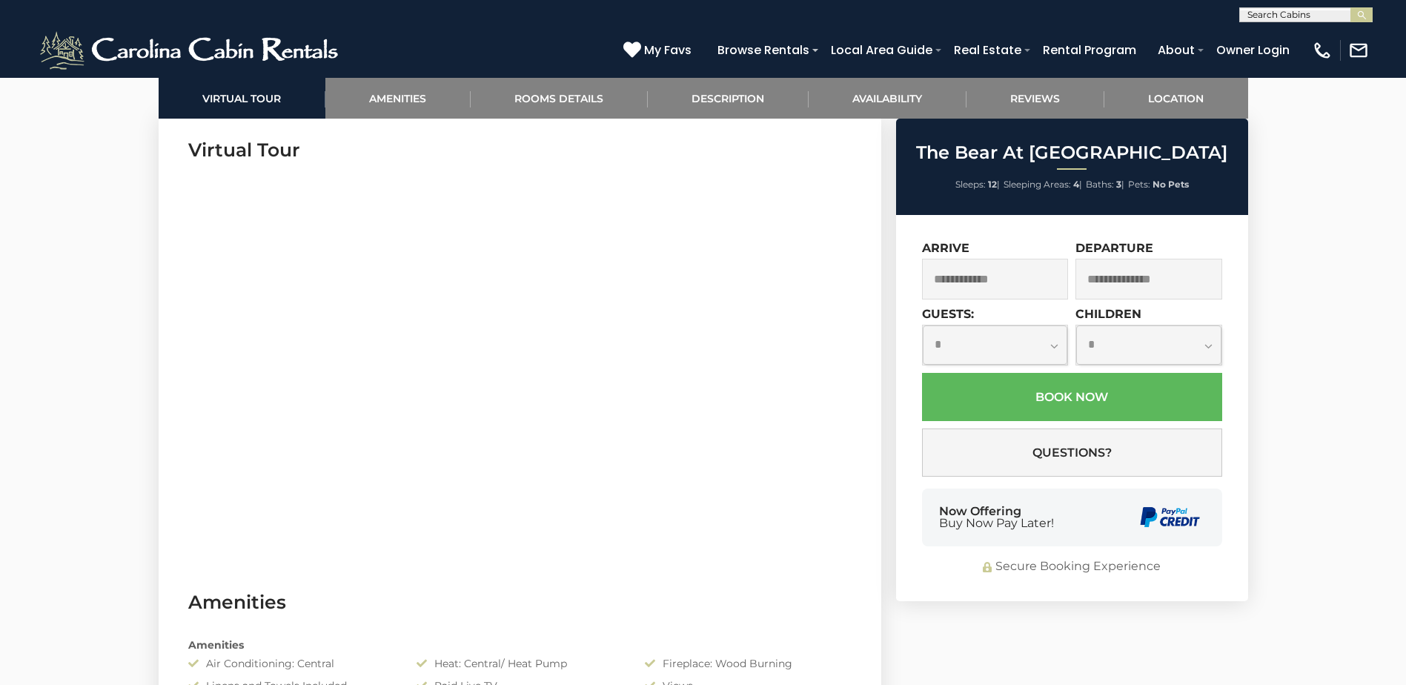
click at [1153, 354] on select "**********" at bounding box center [1148, 344] width 145 height 39
select select "*"
click at [1076, 325] on select "**********" at bounding box center [1148, 344] width 145 height 39
click at [990, 288] on input "text" at bounding box center [995, 279] width 147 height 41
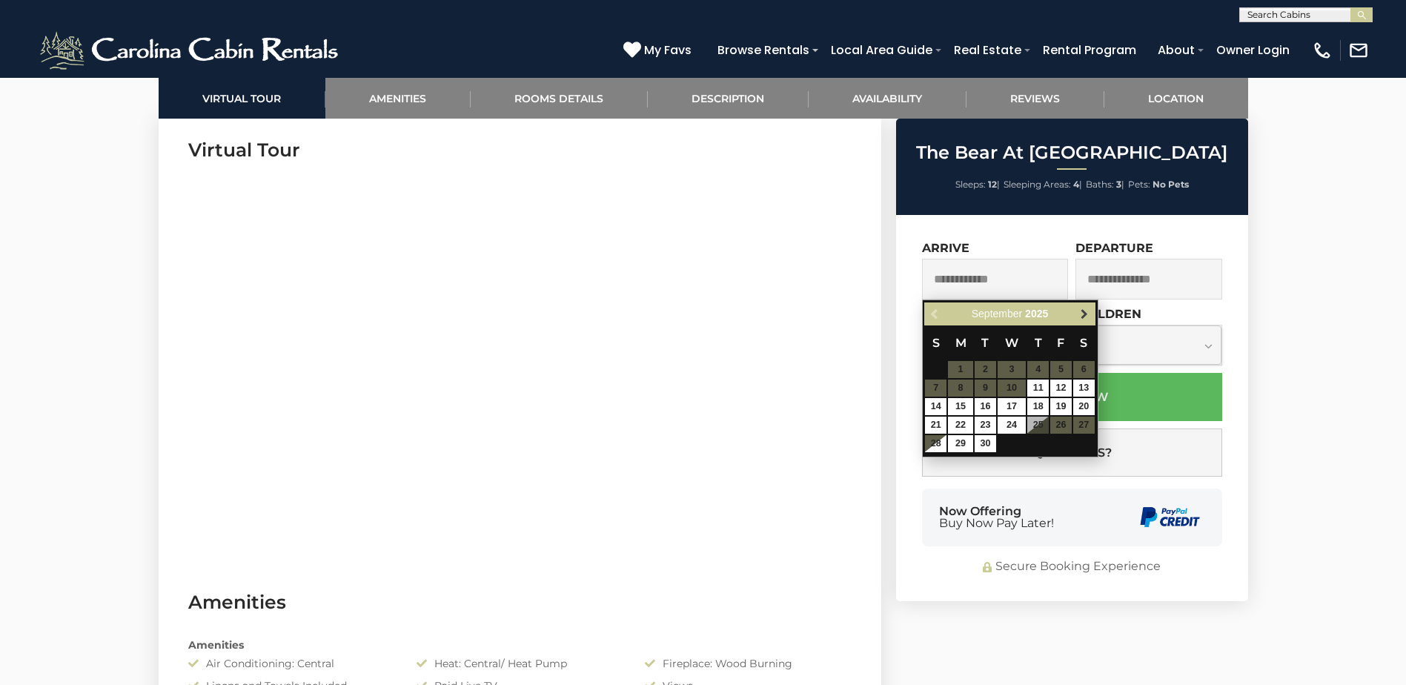
click at [1089, 314] on span "Next" at bounding box center [1084, 314] width 12 height 12
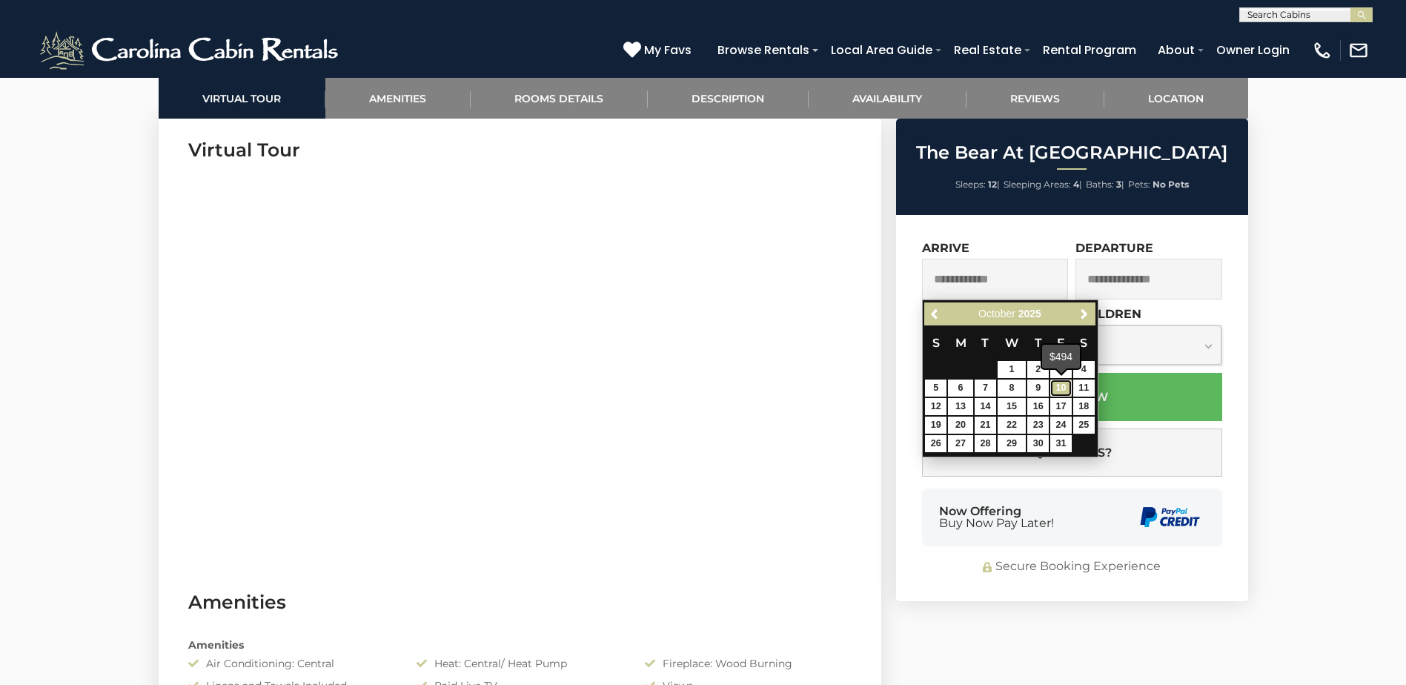
click at [1067, 391] on link "10" at bounding box center [1060, 388] width 21 height 17
type input "**********"
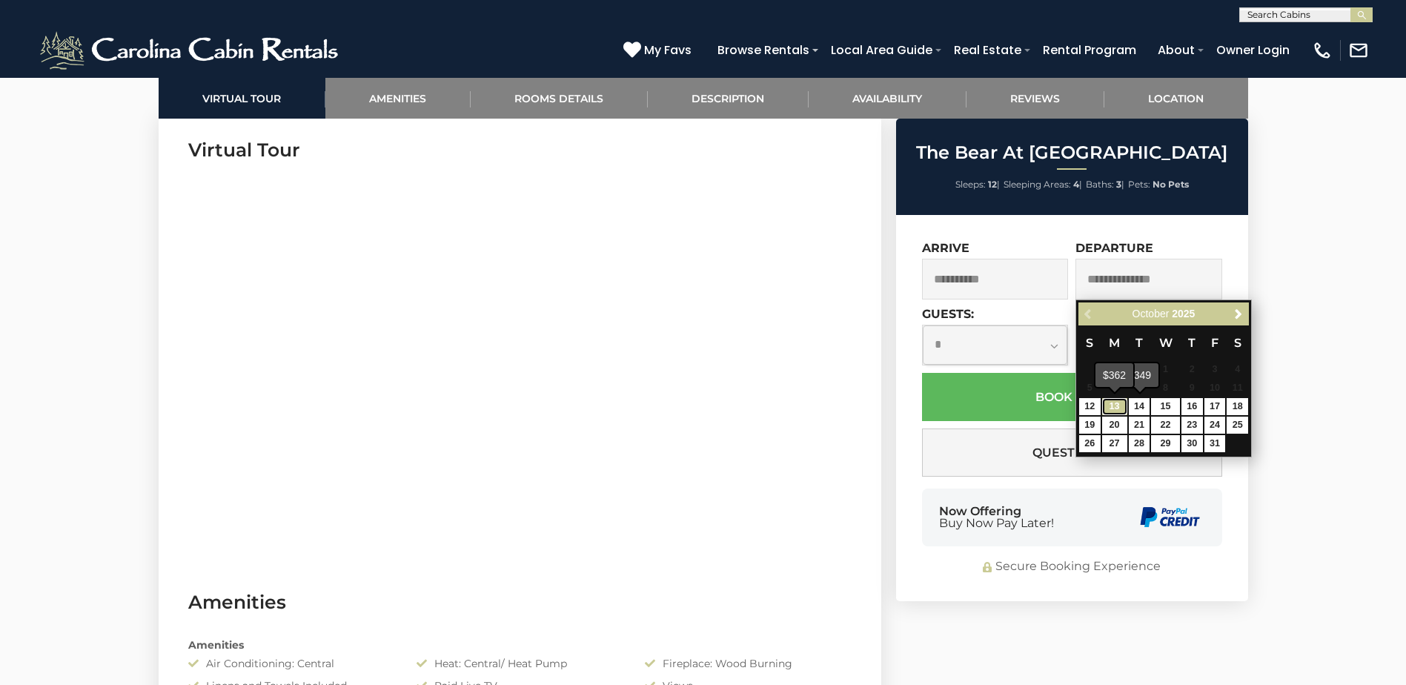
click at [1119, 406] on link "13" at bounding box center [1114, 406] width 25 height 17
type input "**********"
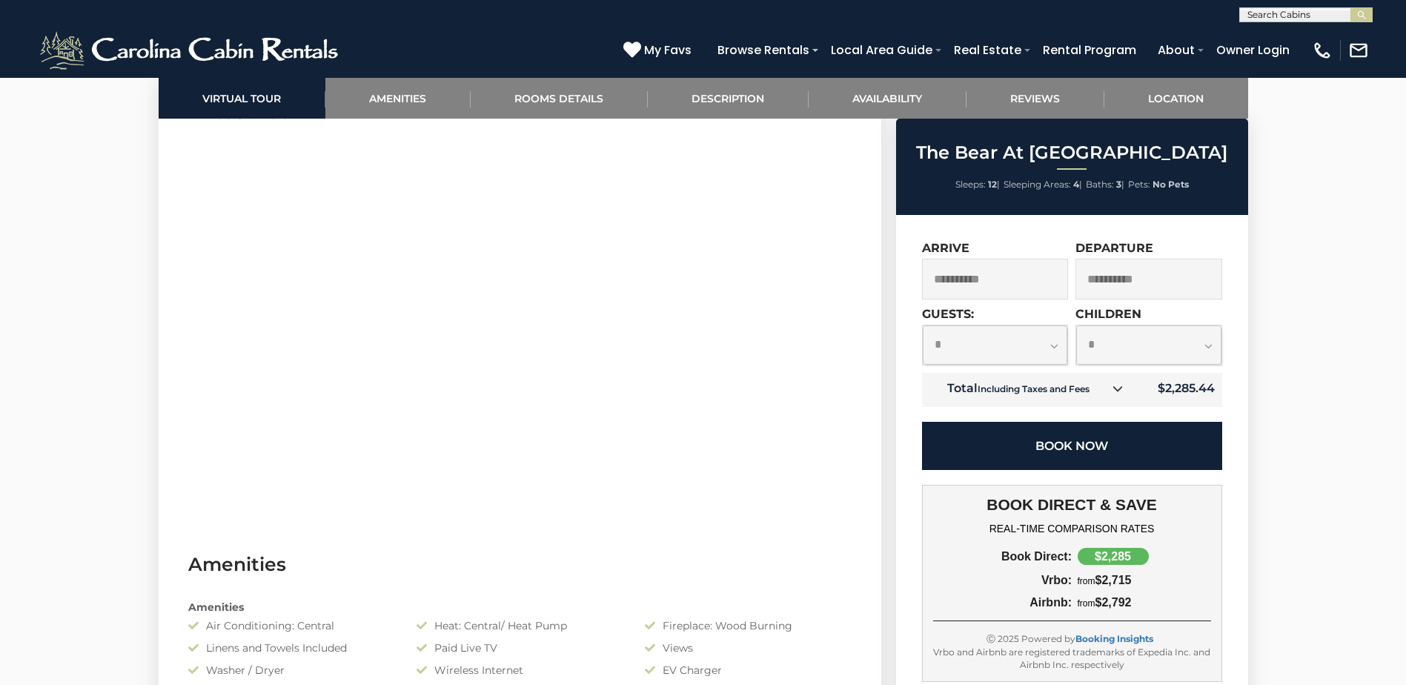
scroll to position [798, 0]
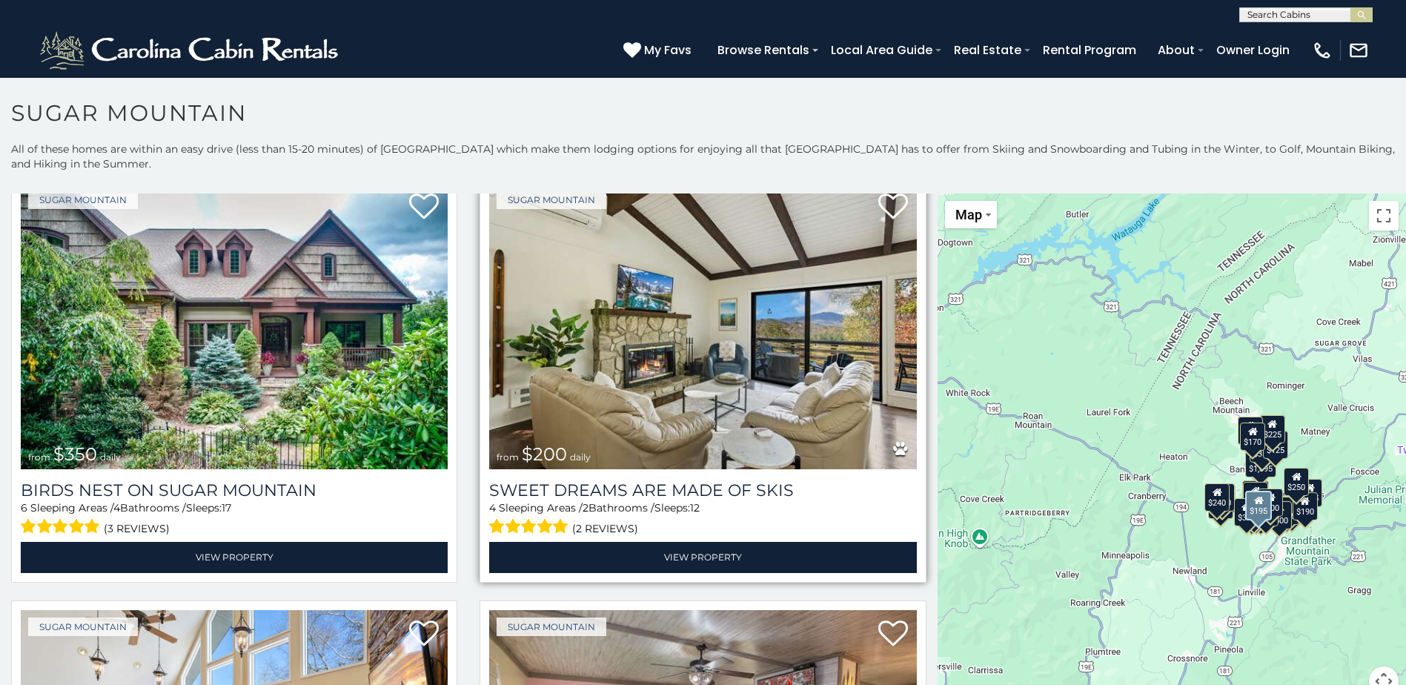
scroll to position [445, 0]
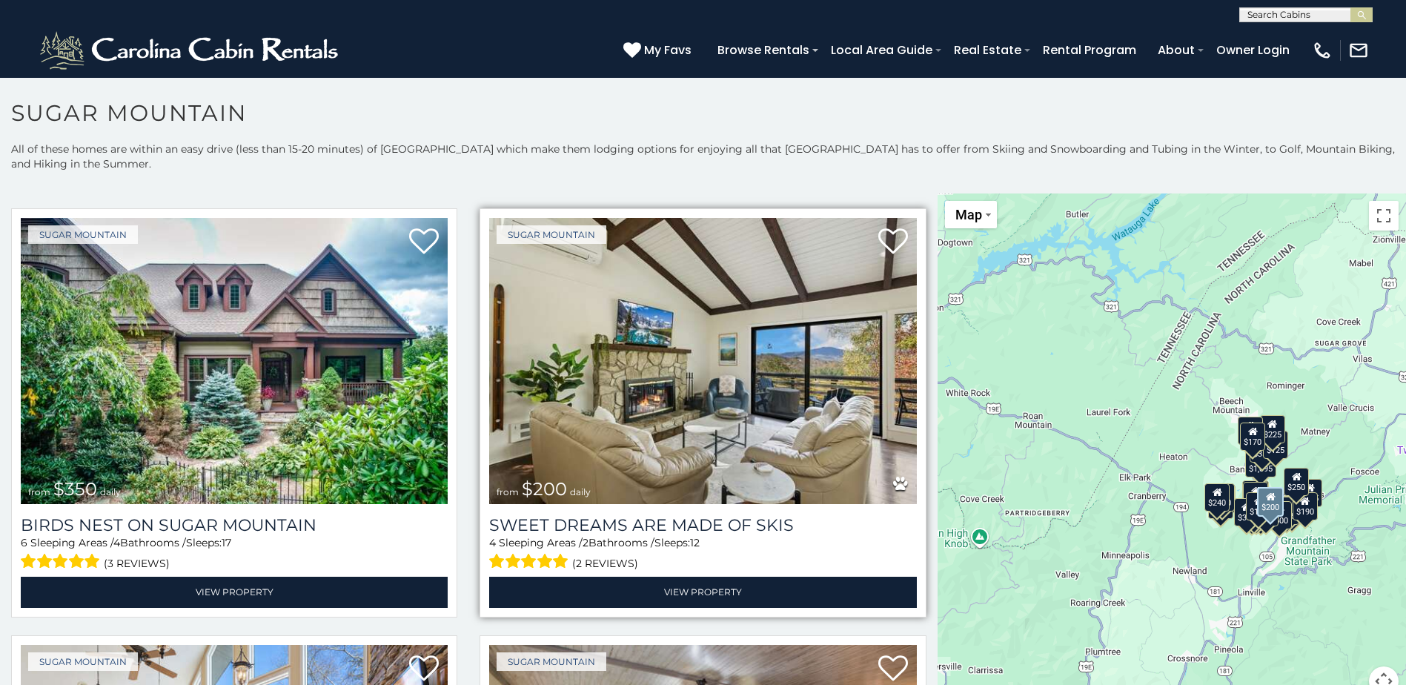
click at [711, 353] on img at bounding box center [702, 361] width 427 height 286
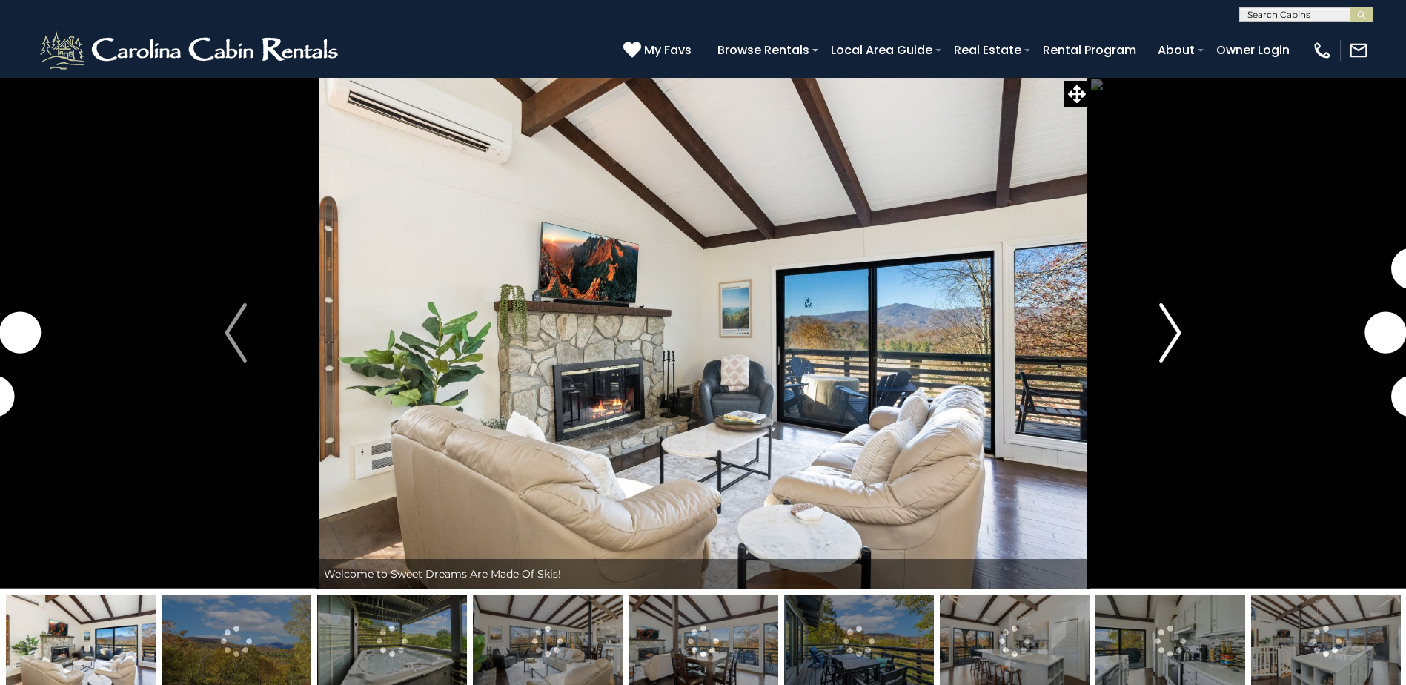
click at [1162, 354] on img "Next" at bounding box center [1170, 332] width 22 height 59
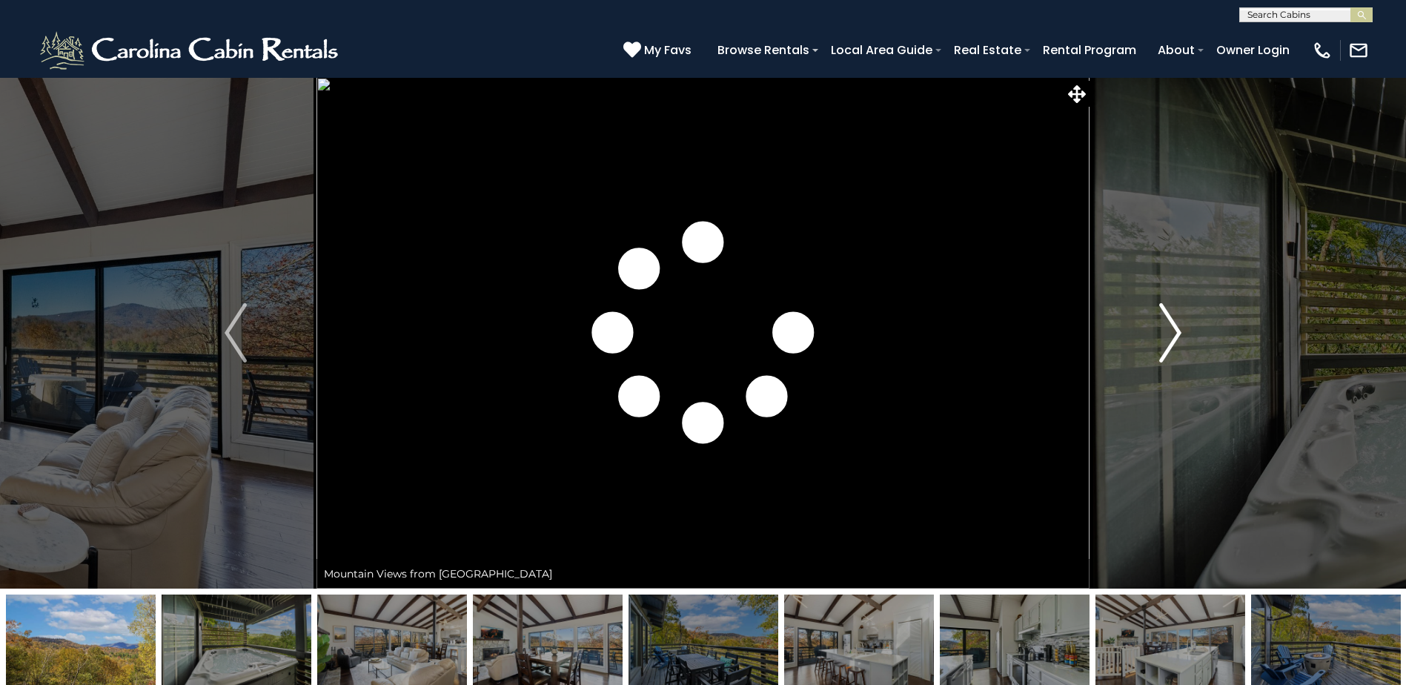
click at [1162, 354] on img "Next" at bounding box center [1170, 332] width 22 height 59
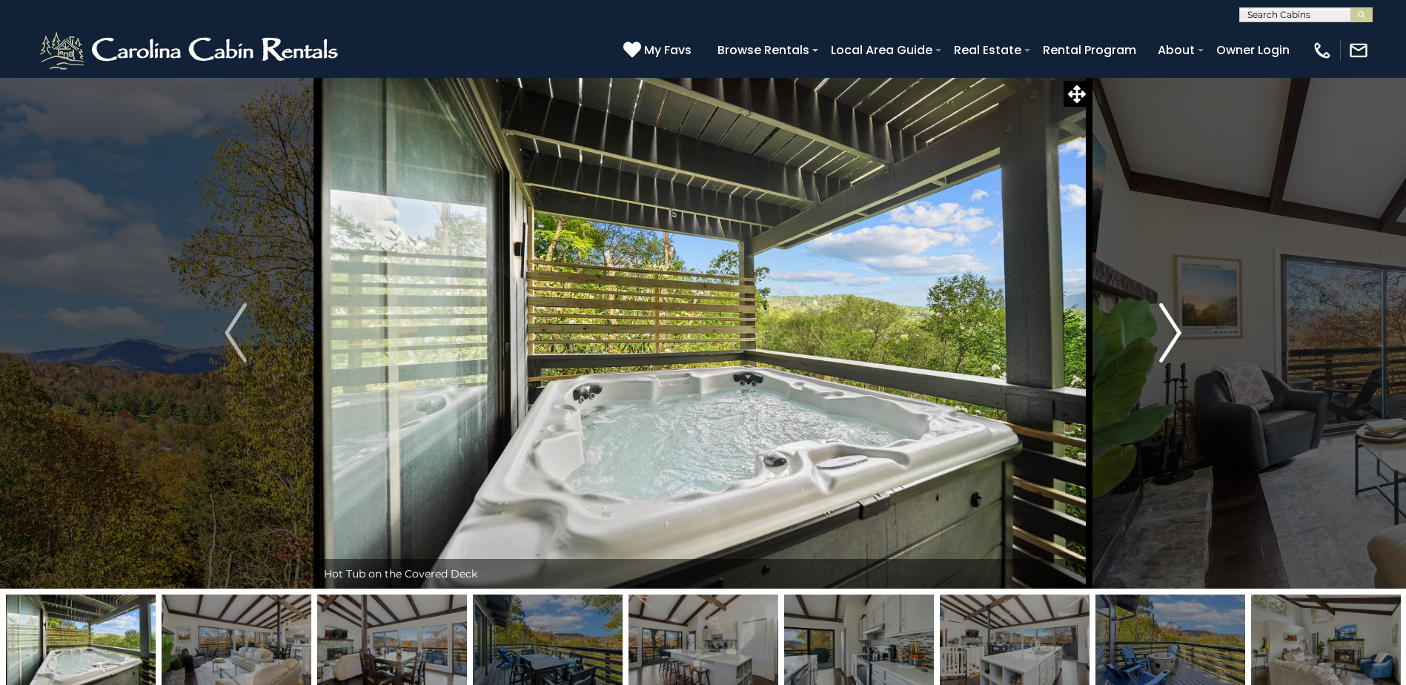
click at [1162, 354] on img "Next" at bounding box center [1170, 332] width 22 height 59
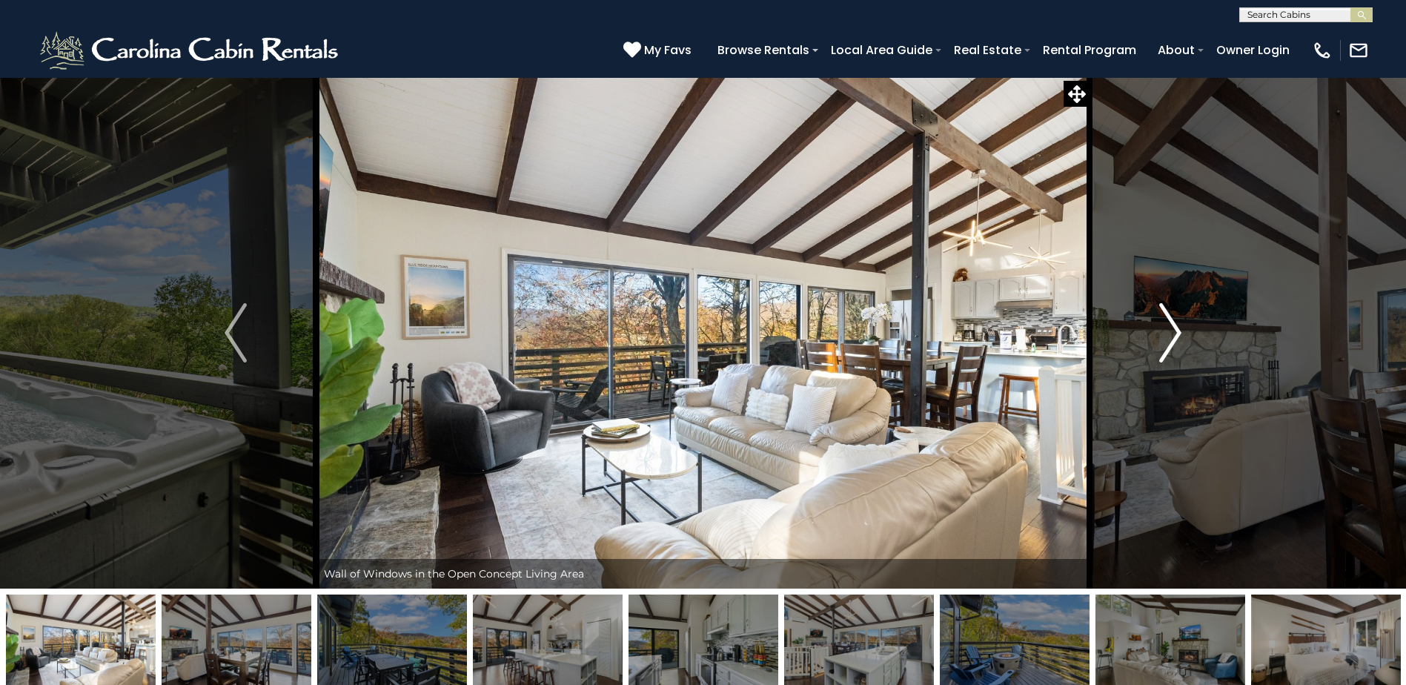
click at [1162, 354] on img "Next" at bounding box center [1170, 332] width 22 height 59
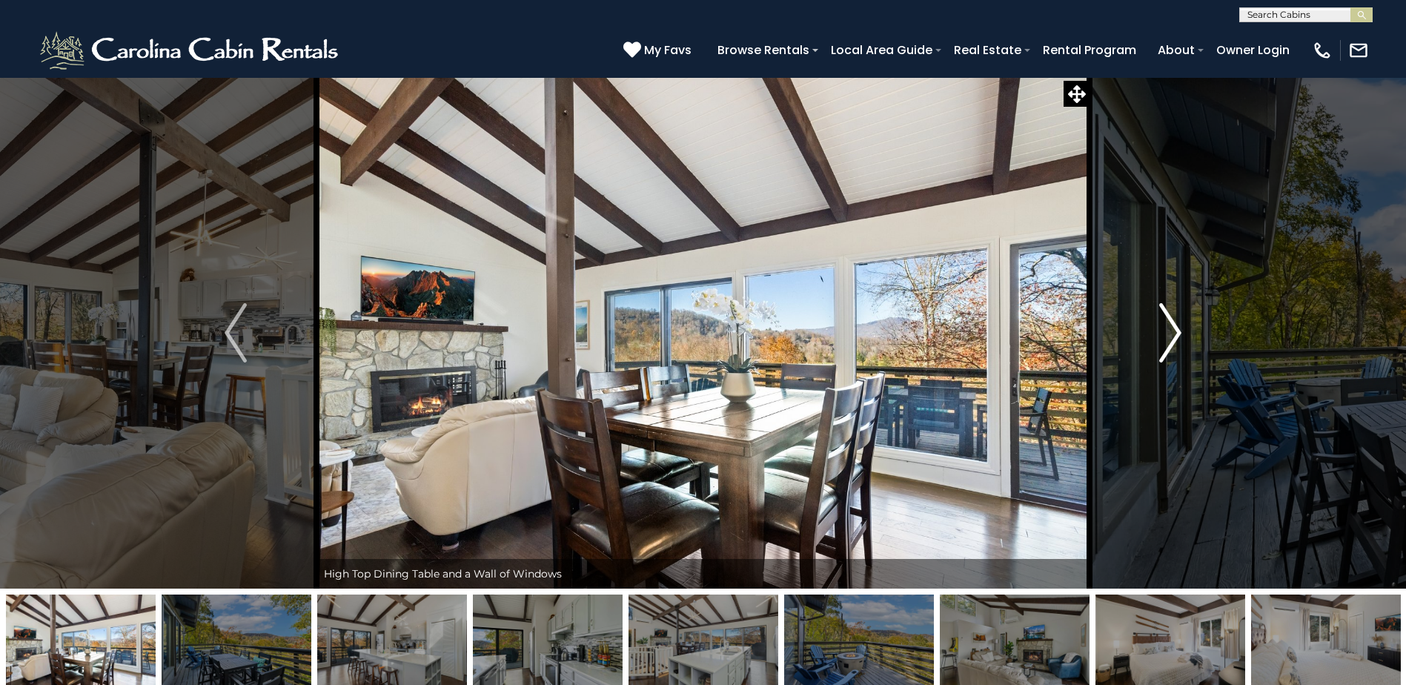
click at [1162, 354] on img "Next" at bounding box center [1170, 332] width 22 height 59
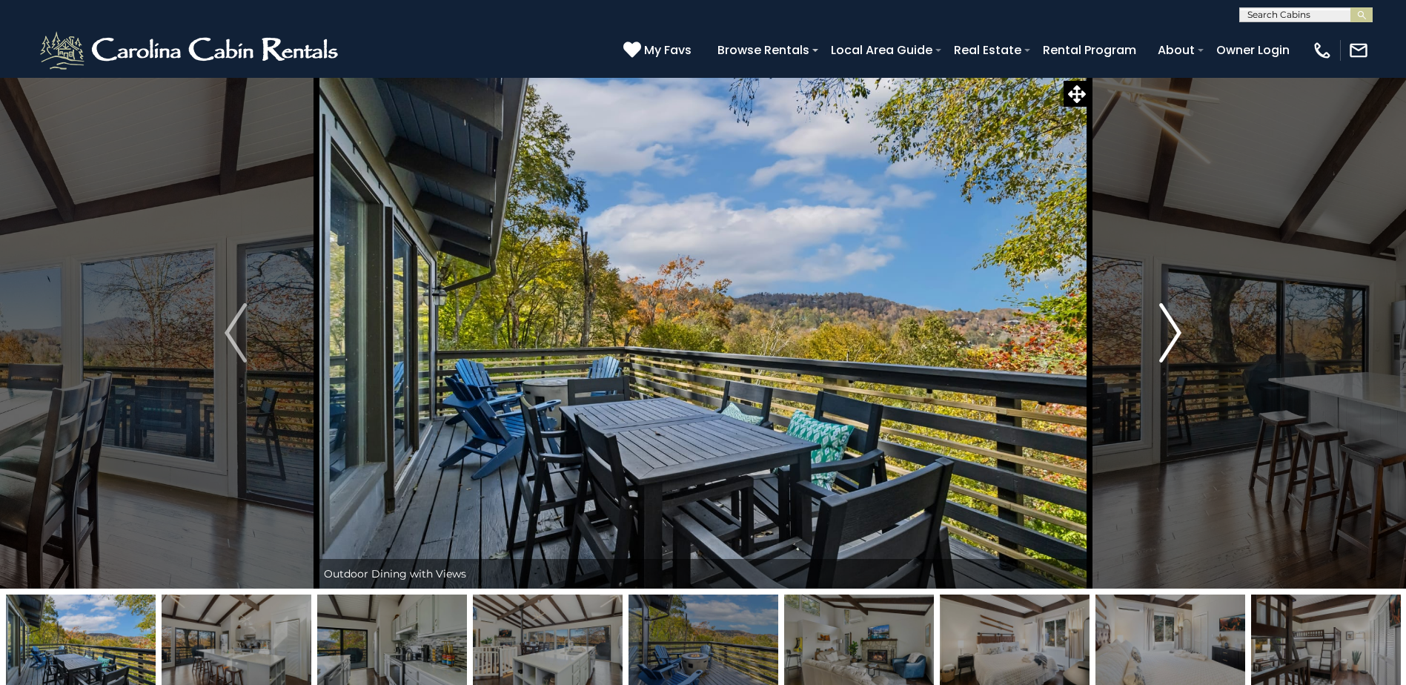
click at [1162, 354] on img "Next" at bounding box center [1170, 332] width 22 height 59
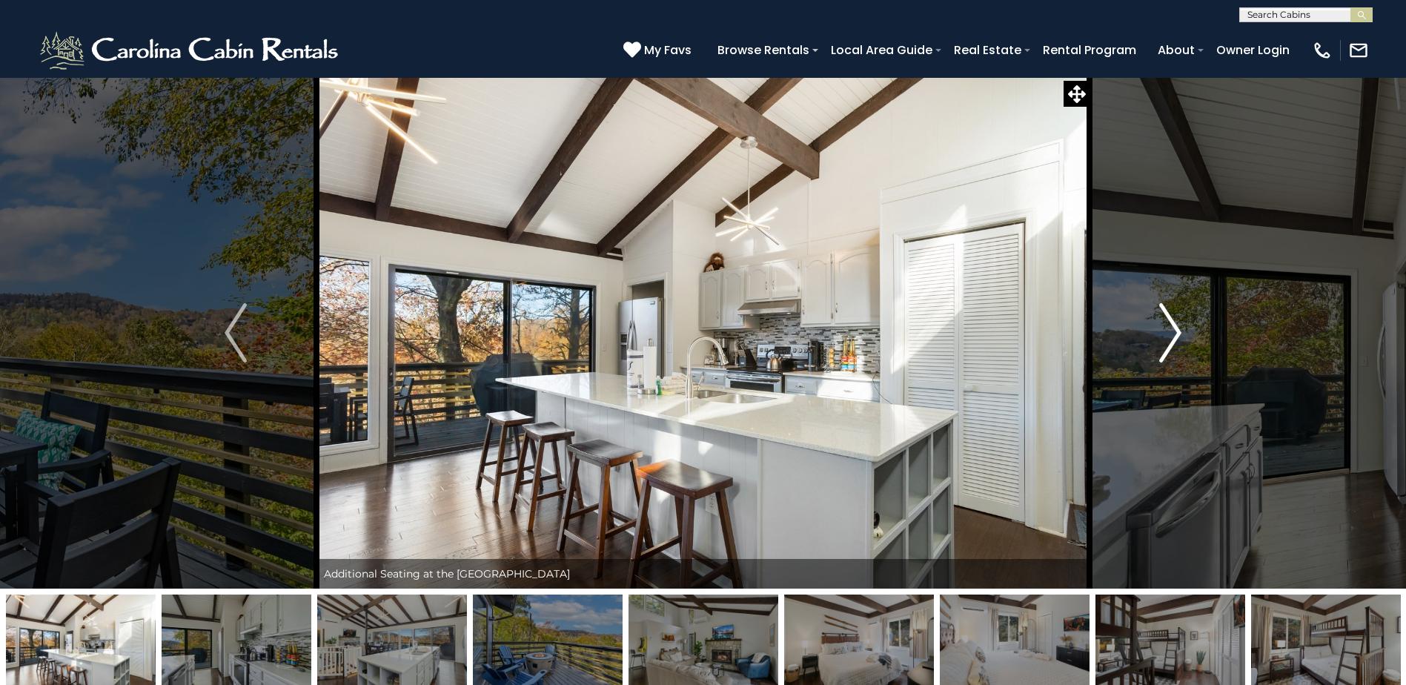
click at [1162, 354] on img "Next" at bounding box center [1170, 332] width 22 height 59
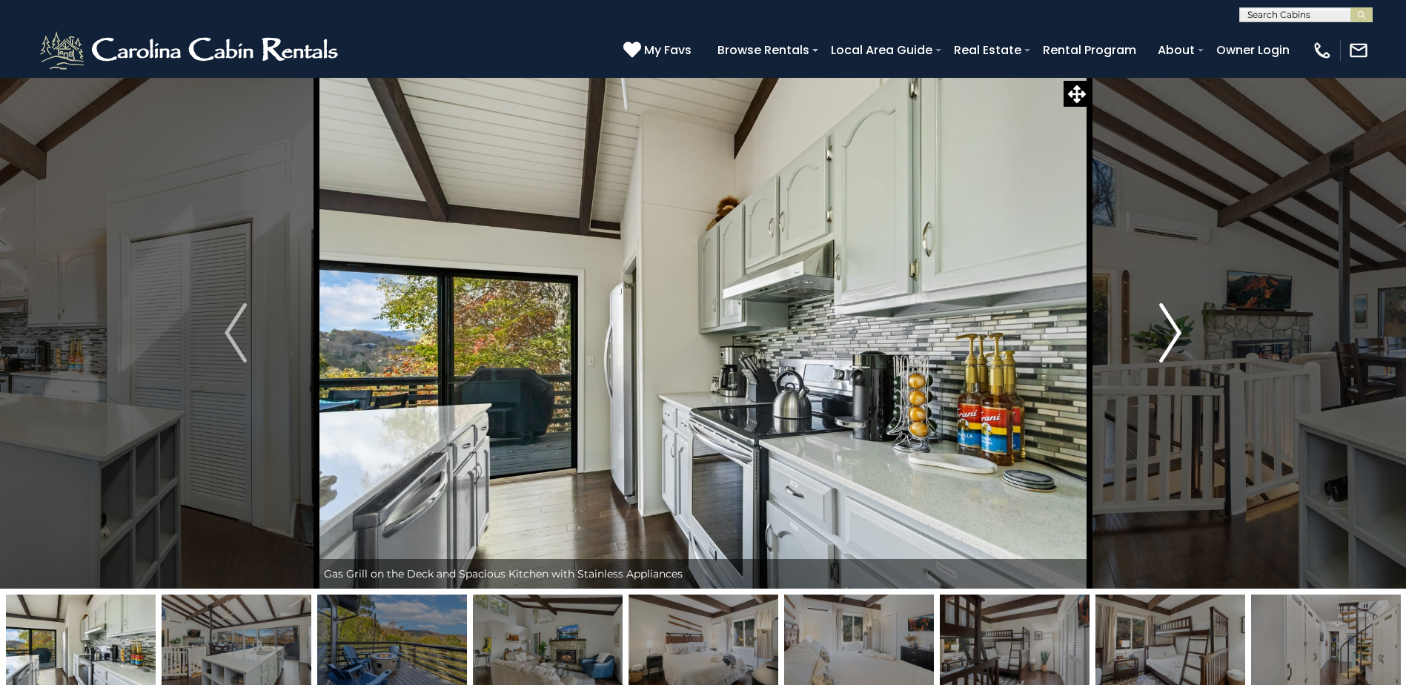
click at [1162, 354] on img "Next" at bounding box center [1170, 332] width 22 height 59
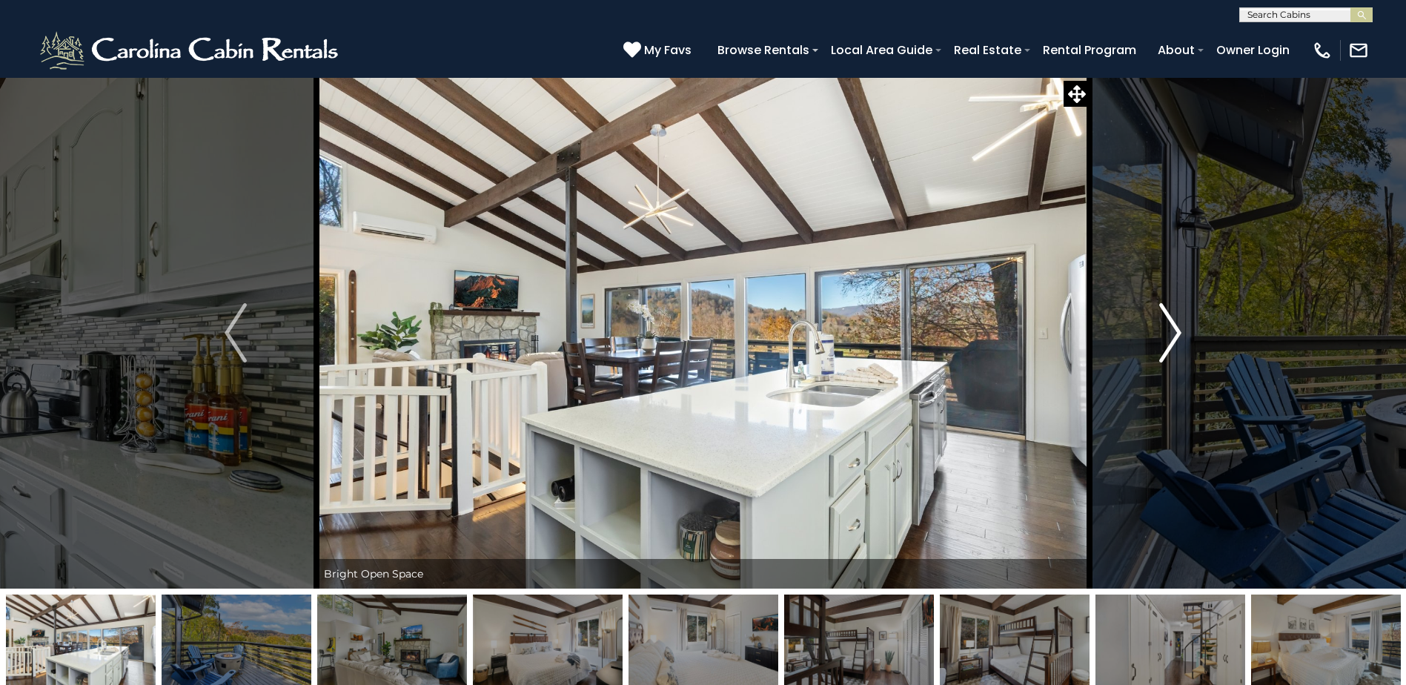
click at [1142, 365] on button "Next" at bounding box center [1171, 332] width 162 height 511
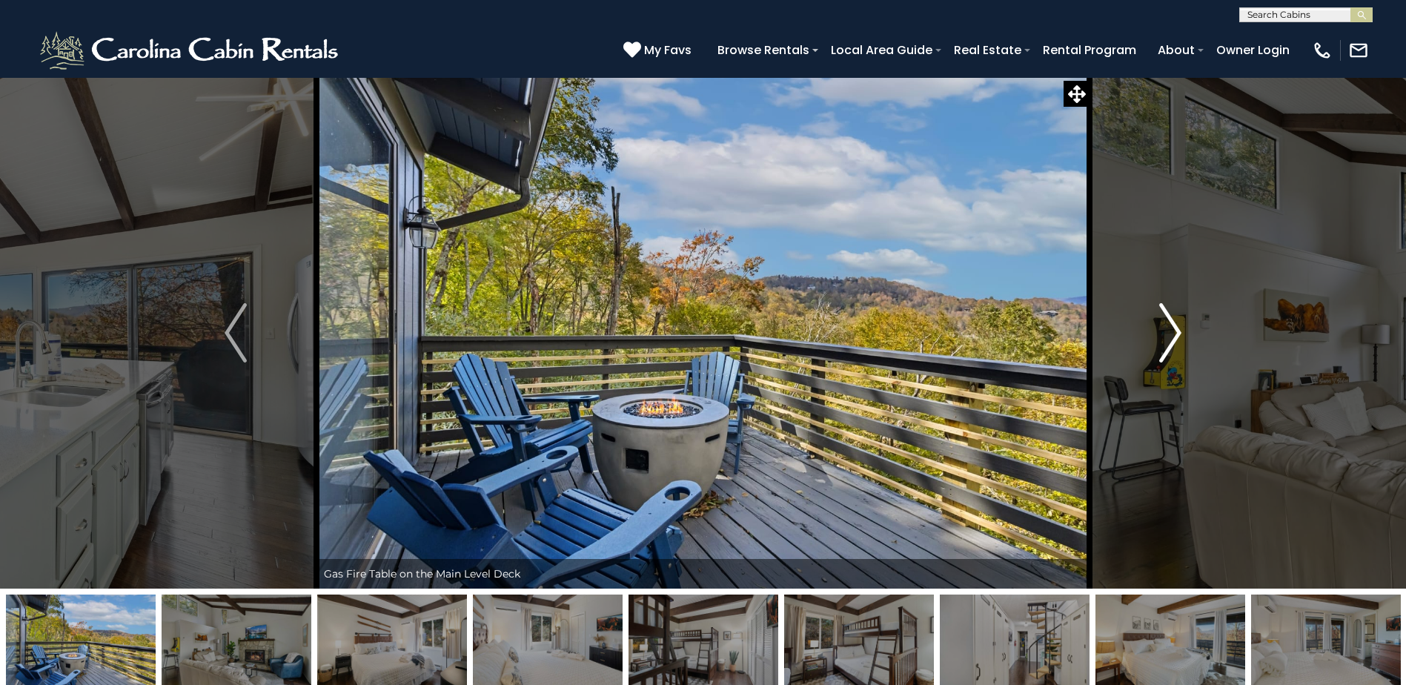
click at [1142, 365] on button "Next" at bounding box center [1171, 332] width 162 height 511
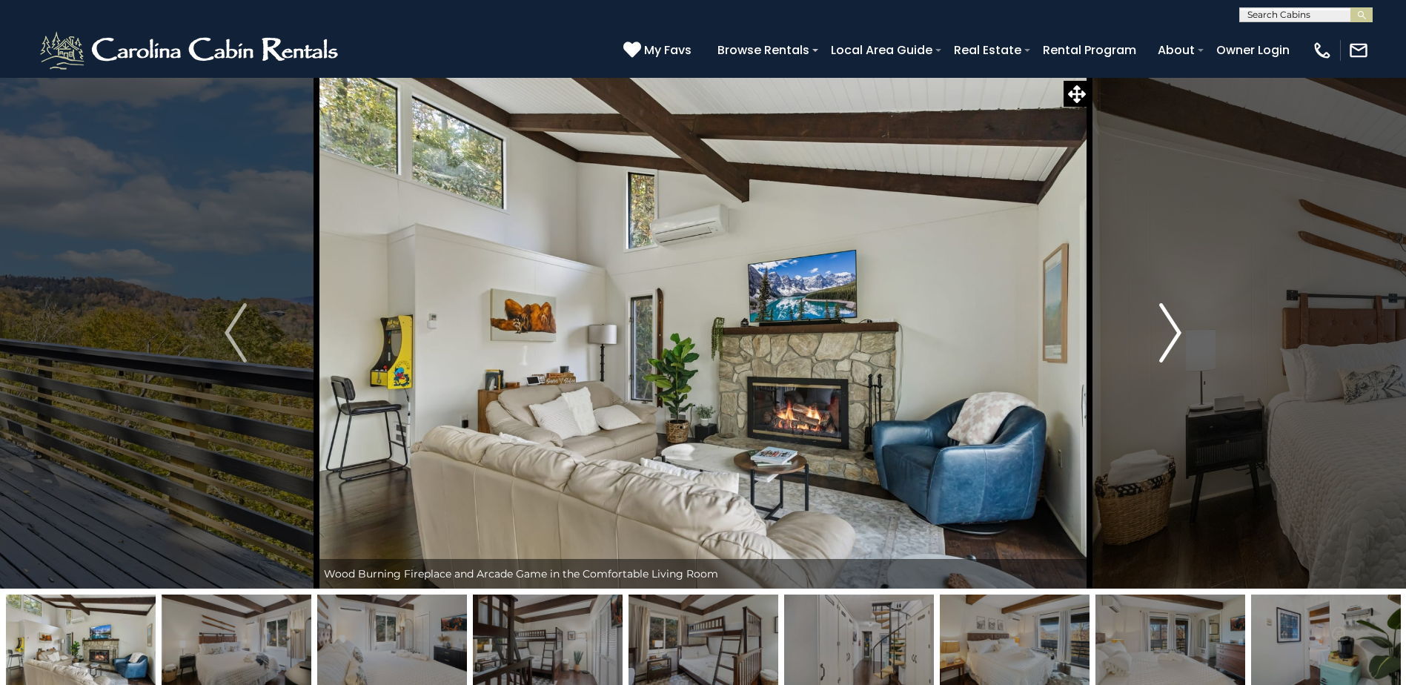
click at [1142, 365] on button "Next" at bounding box center [1171, 332] width 162 height 511
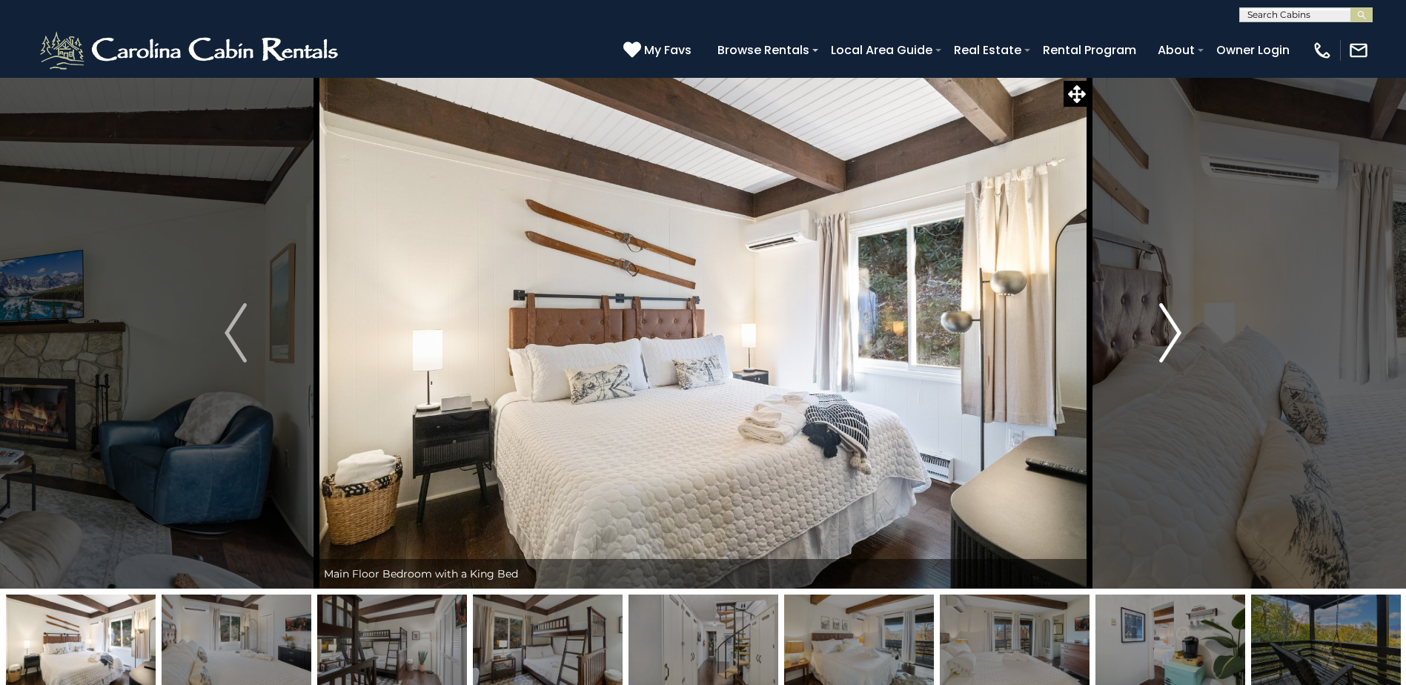
click at [1142, 365] on button "Next" at bounding box center [1171, 332] width 162 height 511
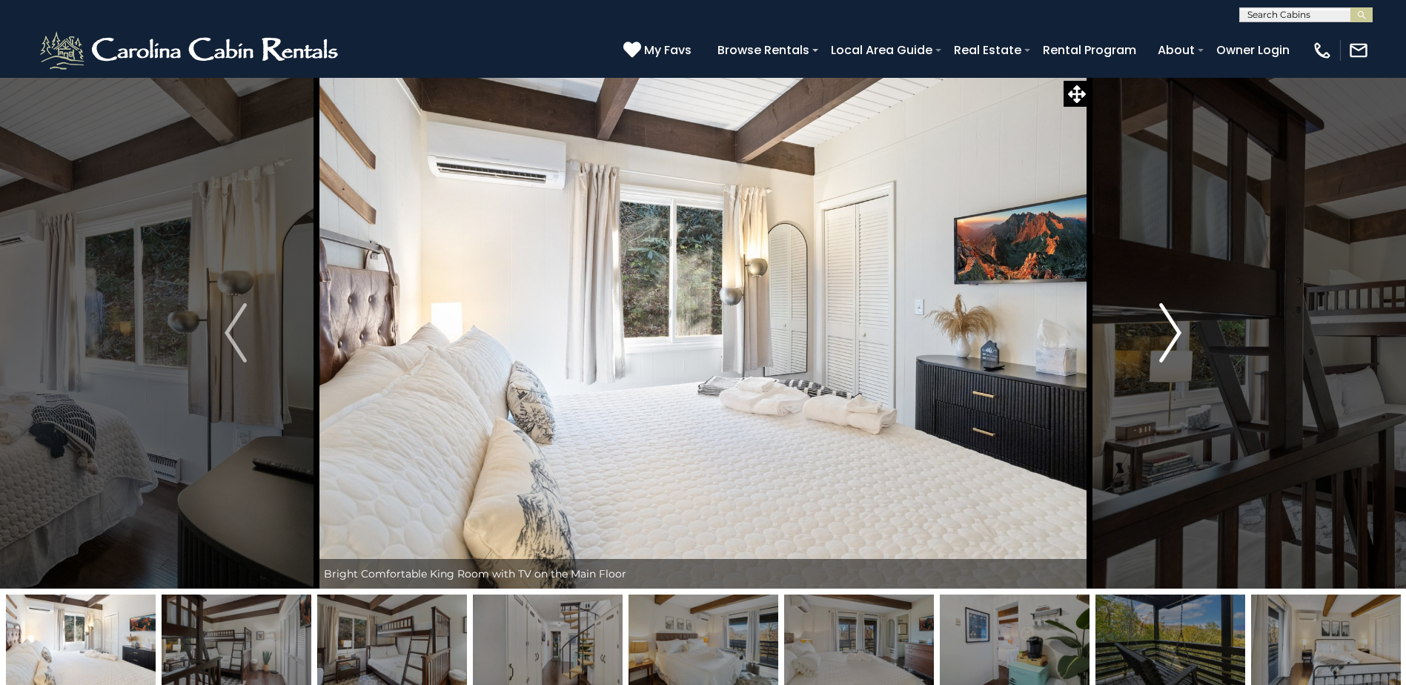
click at [1142, 365] on button "Next" at bounding box center [1171, 332] width 162 height 511
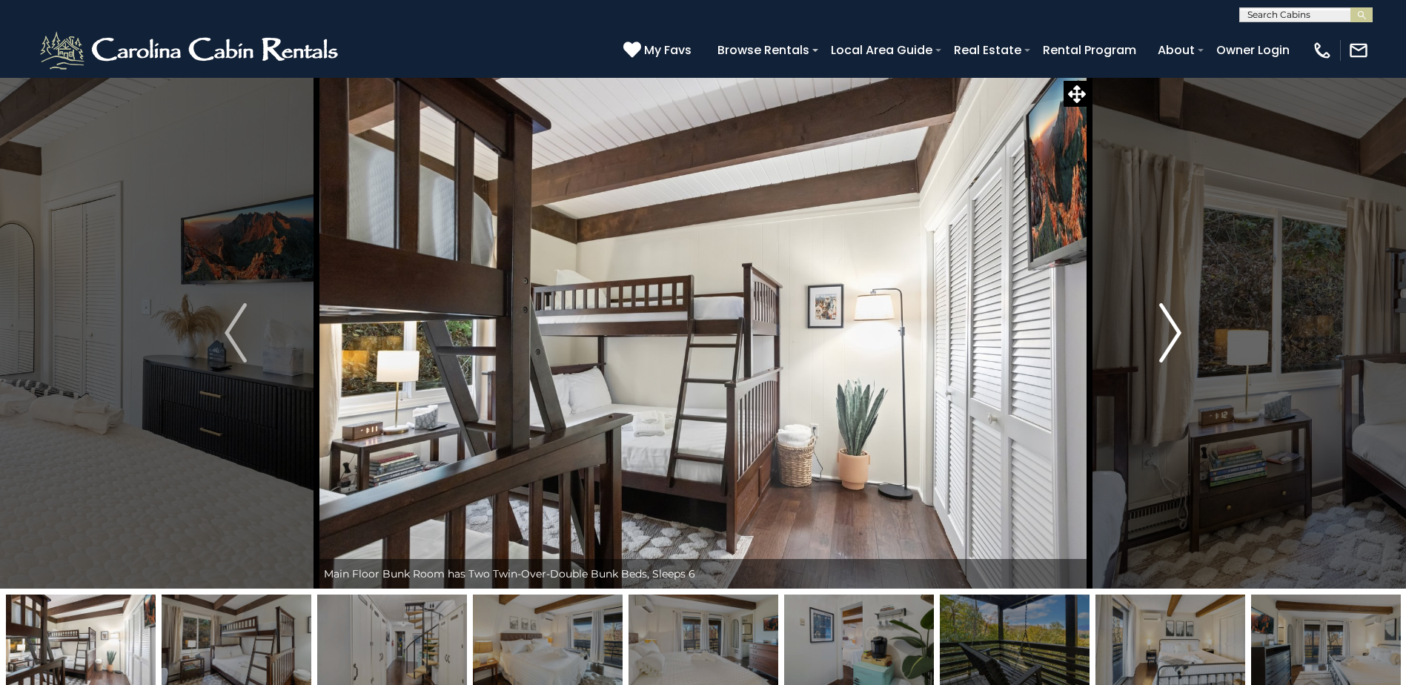
click at [1142, 365] on button "Next" at bounding box center [1171, 332] width 162 height 511
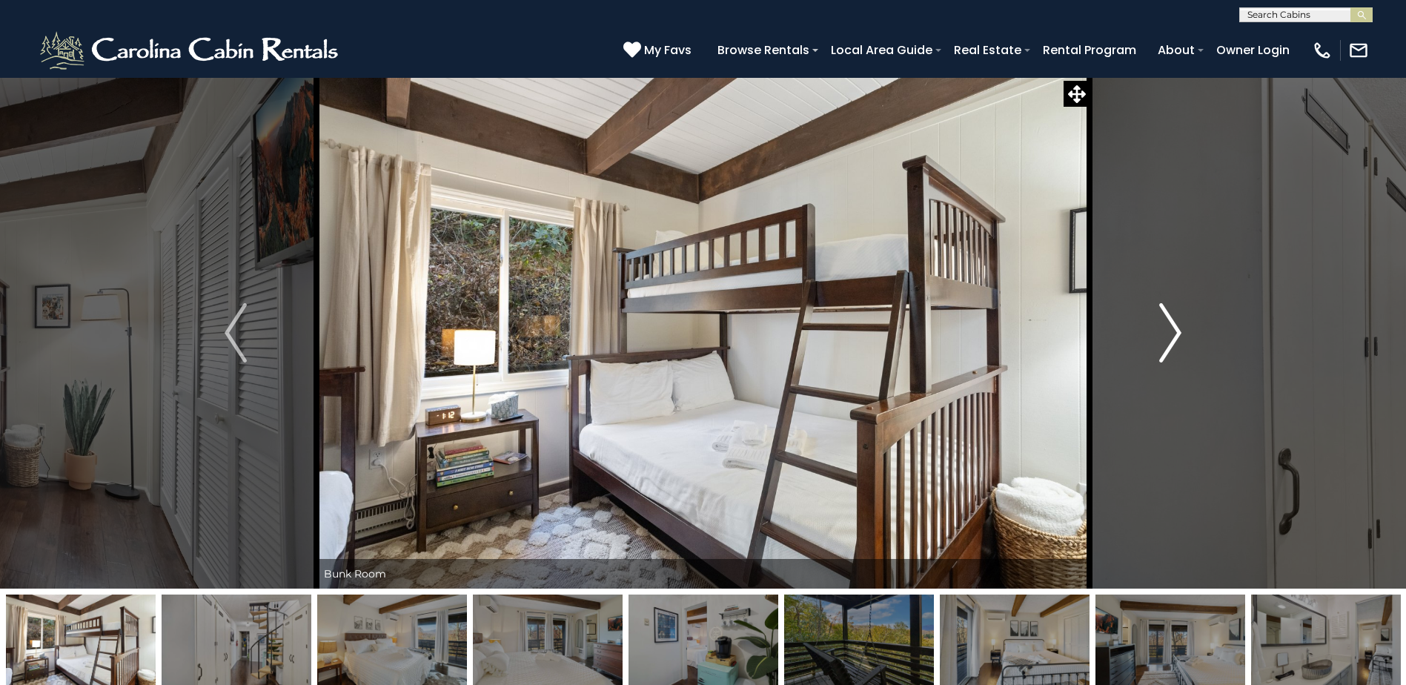
click at [1142, 365] on button "Next" at bounding box center [1171, 332] width 162 height 511
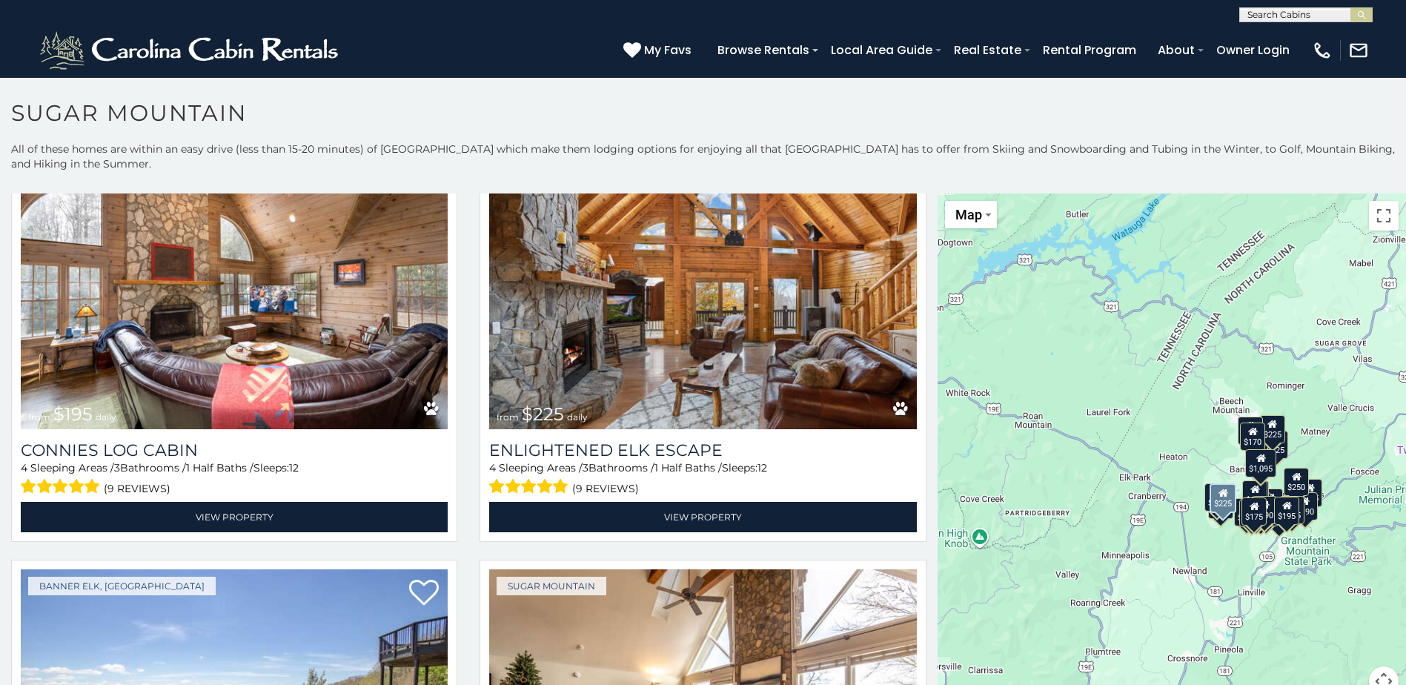
scroll to position [3113, 0]
